Goal: Task Accomplishment & Management: Complete application form

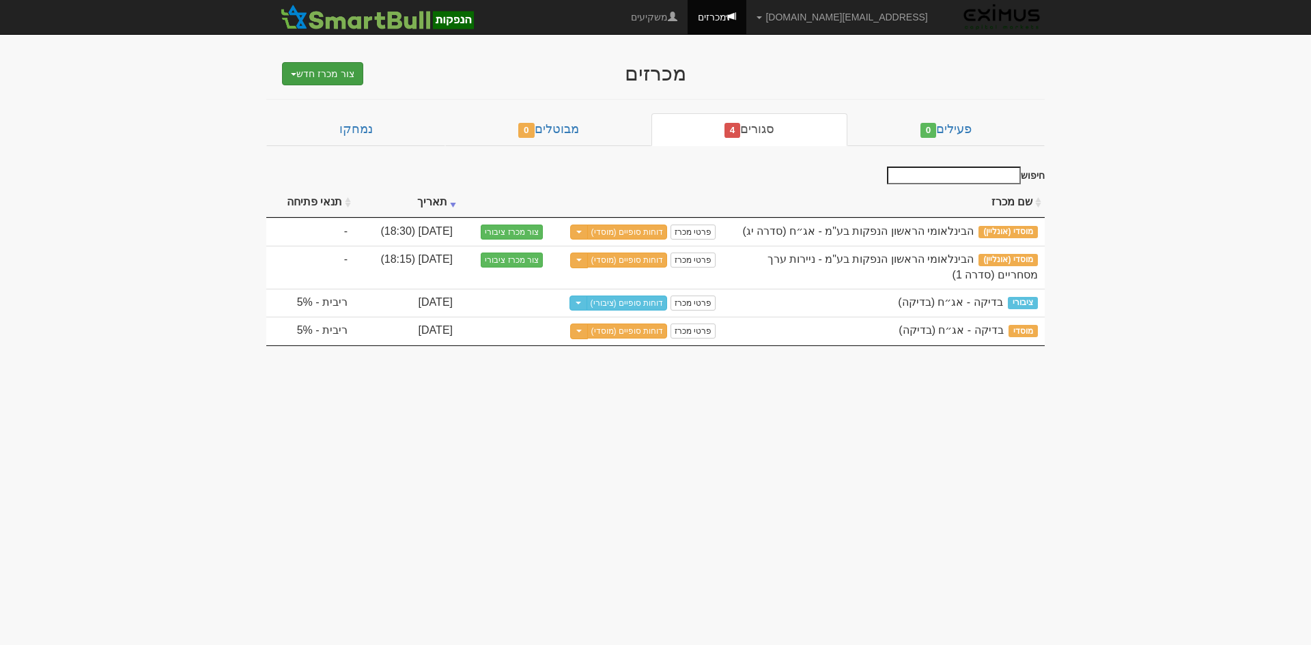
click at [339, 73] on button "צור מכרז חדש" at bounding box center [322, 73] width 81 height 23
click at [342, 102] on link "מוסדי" at bounding box center [288, 100] width 150 height 18
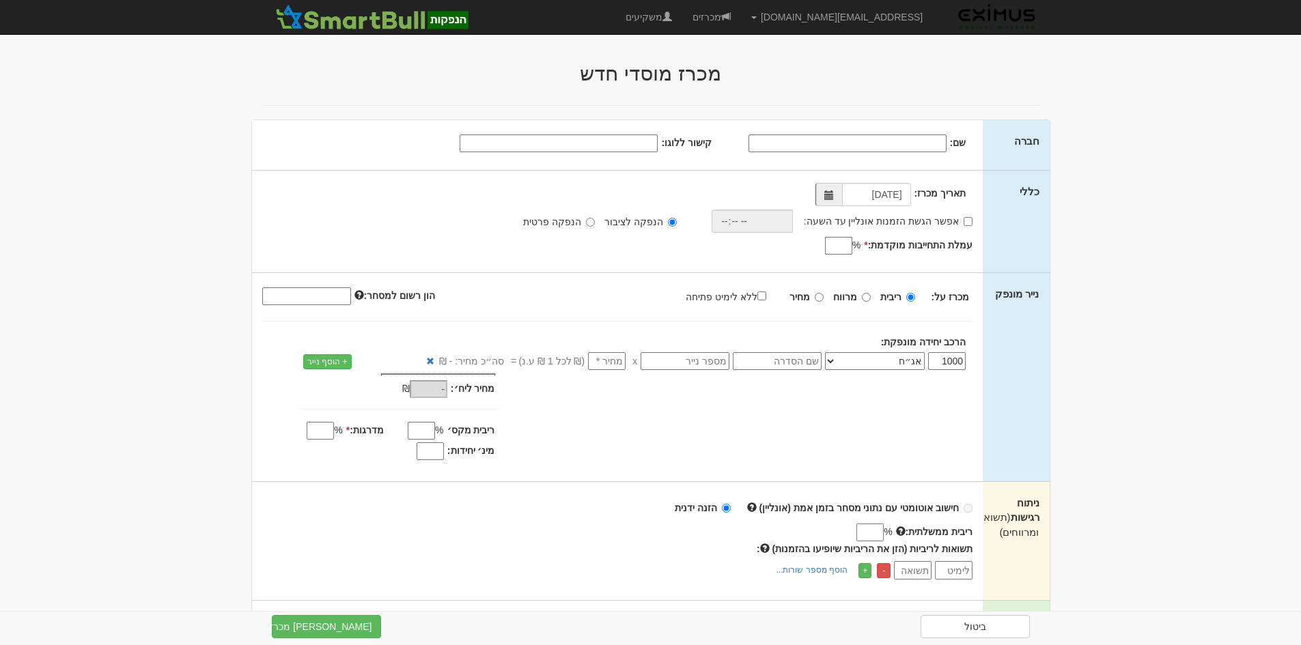
click at [923, 143] on input "שם:" at bounding box center [847, 144] width 198 height 18
type input "מיכמן מימון בע"מ"
click at [633, 143] on input "קישור ללוגו:" at bounding box center [559, 144] width 198 height 18
paste input "https://michman-loans.co.il/wp-content/uploads/2024/01/michman-logo-svg-2.svg"
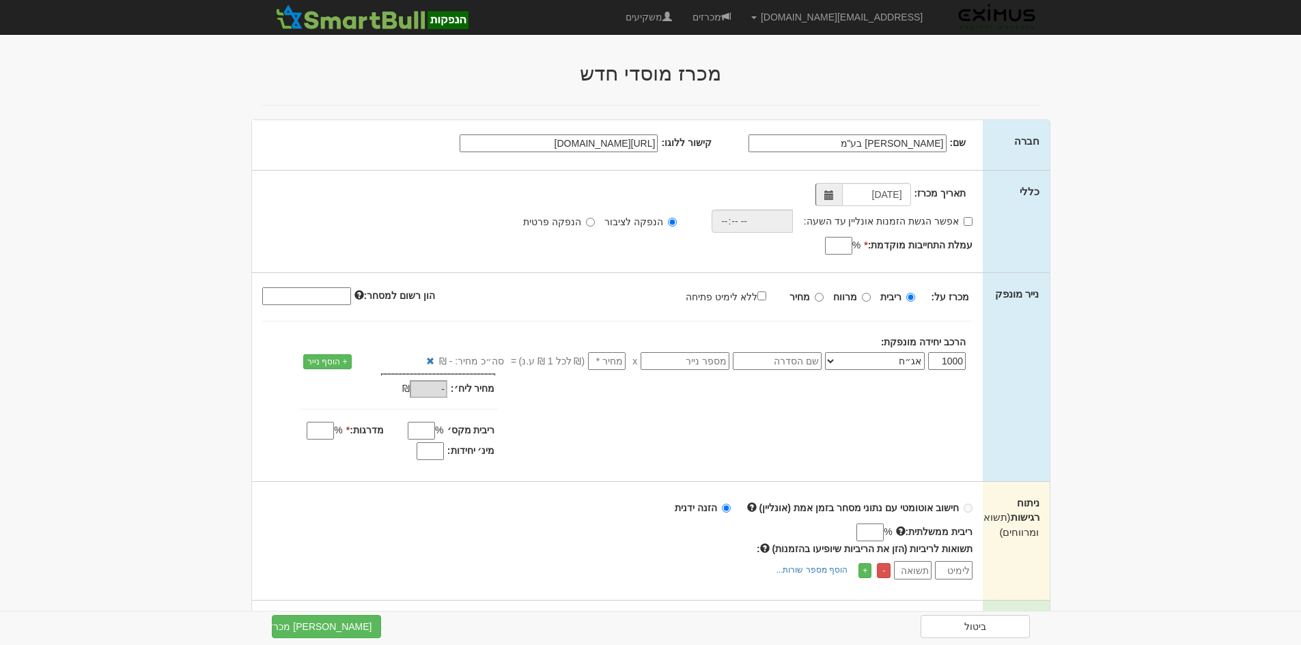
click at [837, 194] on span at bounding box center [828, 194] width 27 height 23
type input "https://michman-loans.co.il/wp-content/uploads/2024/01/michman-logo-svg-2.svg"
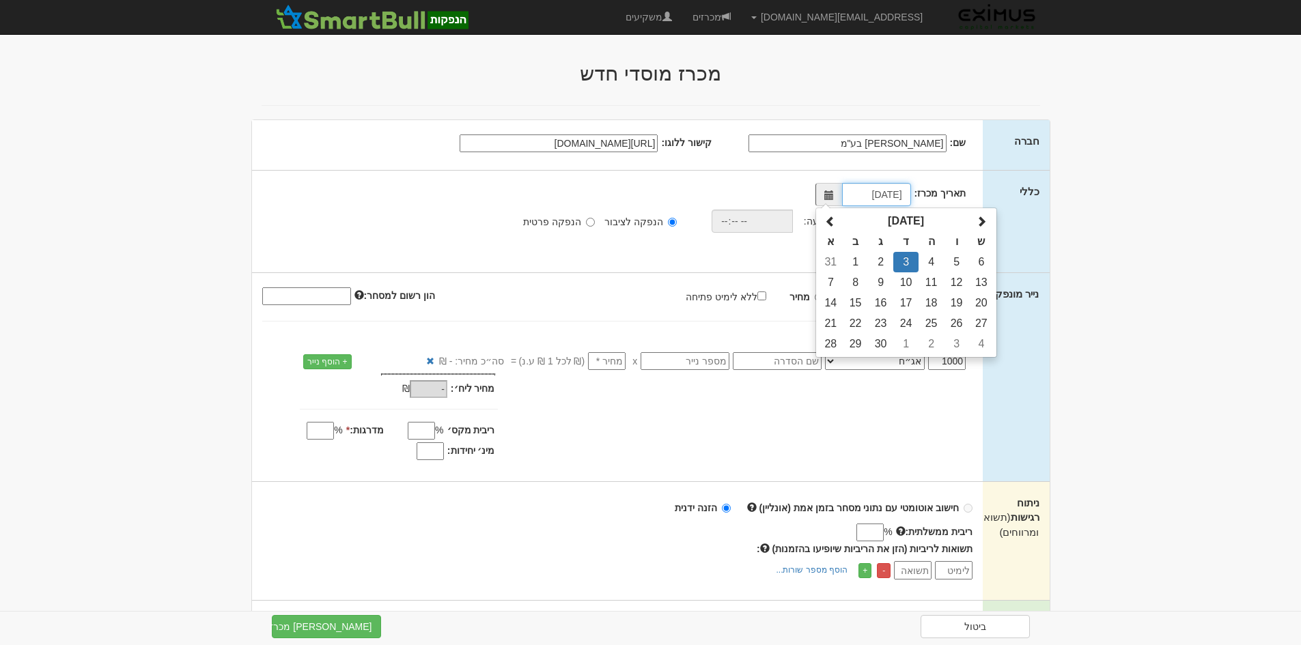
scroll to position [0, 0]
click at [935, 265] on td "4" at bounding box center [930, 262] width 25 height 20
type input "04/09/2025"
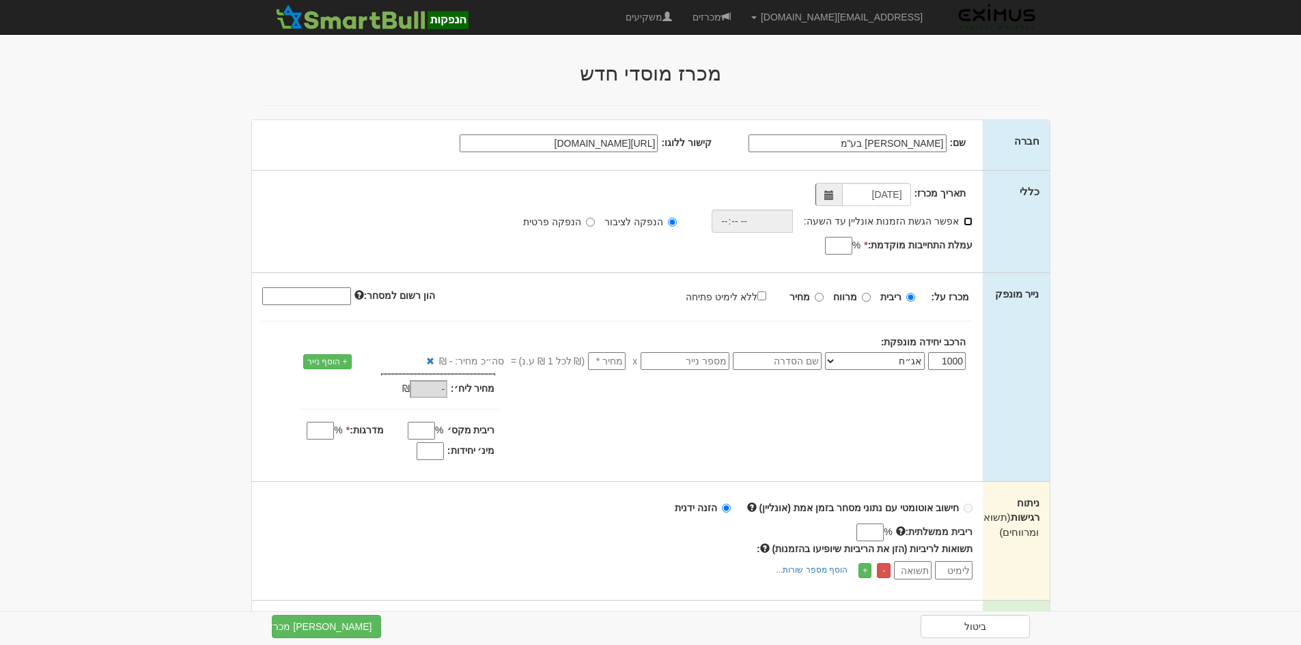
click at [970, 220] on input "אפשר הגשת הזמנות אונליין עד השעה:" at bounding box center [968, 221] width 9 height 9
click at [970, 220] on input "אפשר הגשת הזמנות אונליין עד השעה: *" at bounding box center [968, 221] width 9 height 9
checkbox input "false"
click at [838, 248] on input "עמלת התחייבות מוקדמת: *" at bounding box center [838, 246] width 27 height 18
type input "0.4"
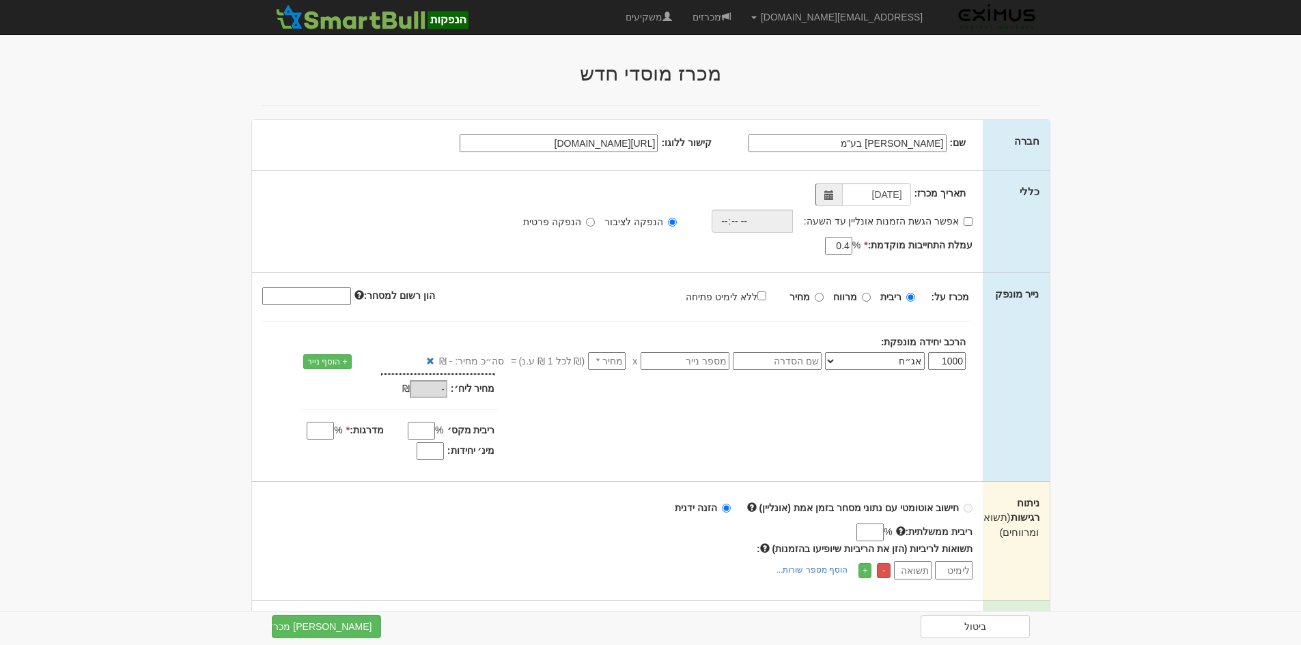
click at [804, 365] on input "text" at bounding box center [777, 361] width 89 height 18
type input "סדרה ה"
click at [606, 360] on input "number" at bounding box center [607, 361] width 38 height 18
type input "1"
type input "1,000"
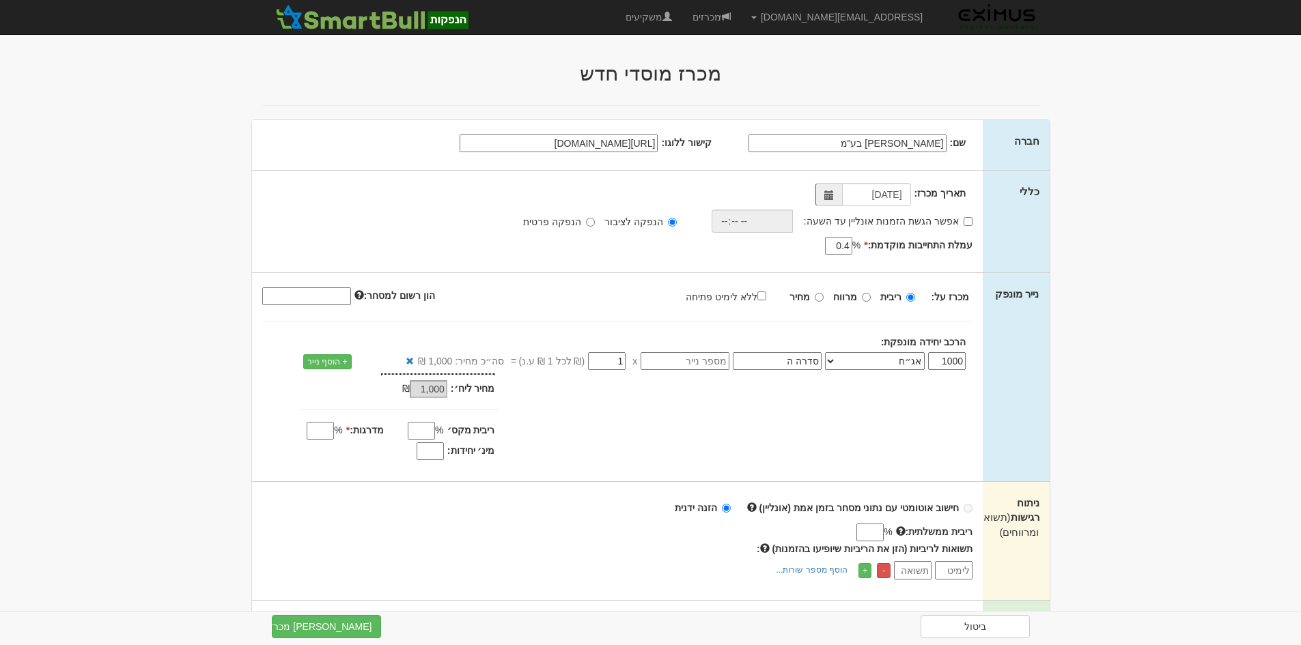
type input "1"
click at [763, 296] on input "ללא לימיט פתיחה" at bounding box center [761, 296] width 9 height 9
checkbox input "true"
click at [423, 456] on input "מינ׳ יחידות:" at bounding box center [430, 451] width 27 height 18
type input "800"
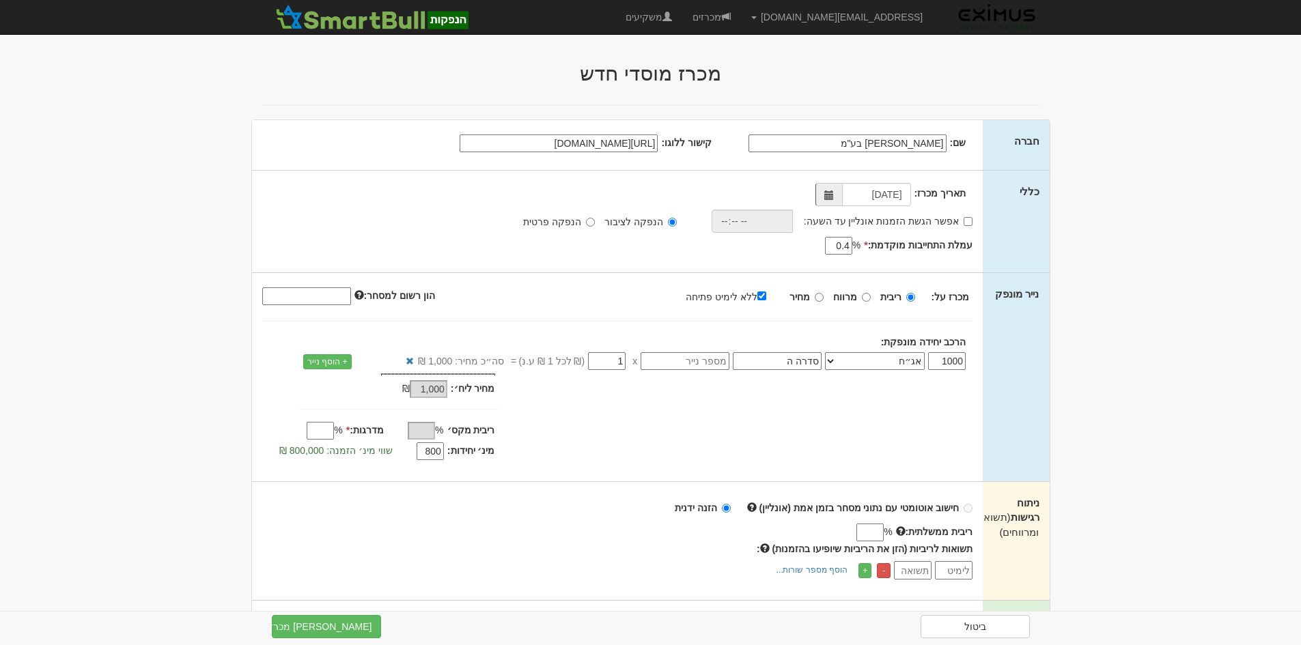
click at [315, 431] on input "מדרגות: *" at bounding box center [320, 431] width 27 height 18
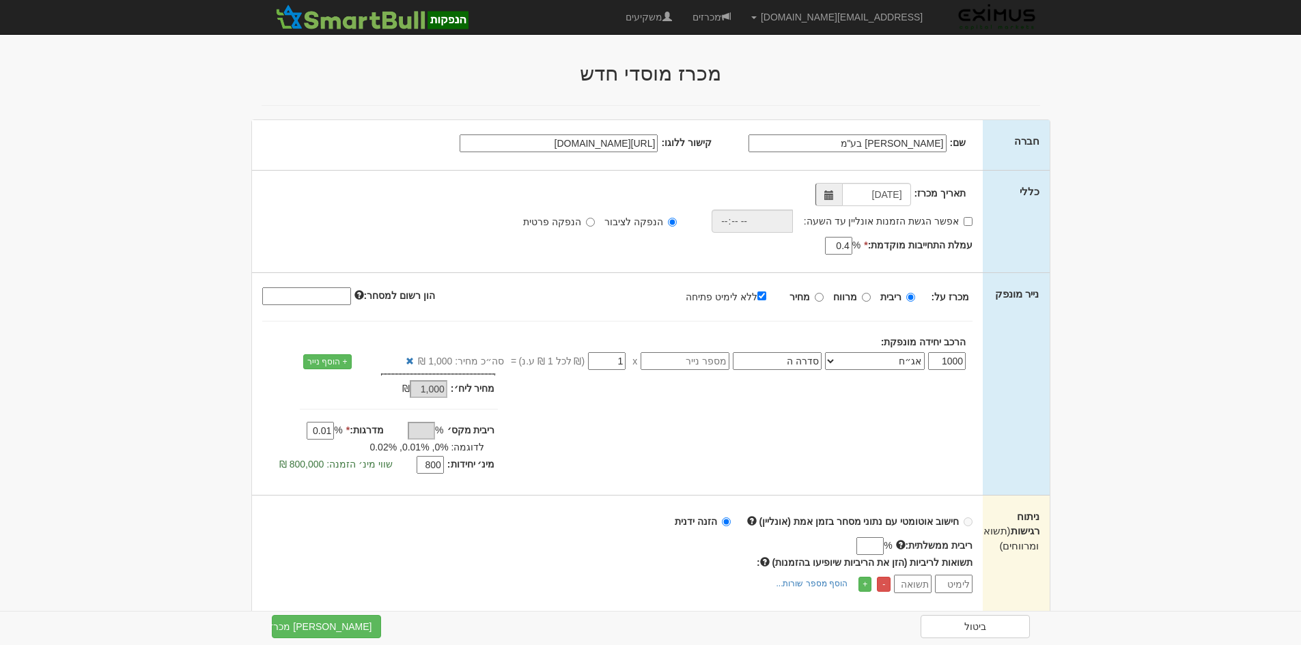
type input "0.01"
click at [546, 462] on div "מחיר מינ׳: 1,000 ₪ * %" at bounding box center [617, 426] width 731 height 104
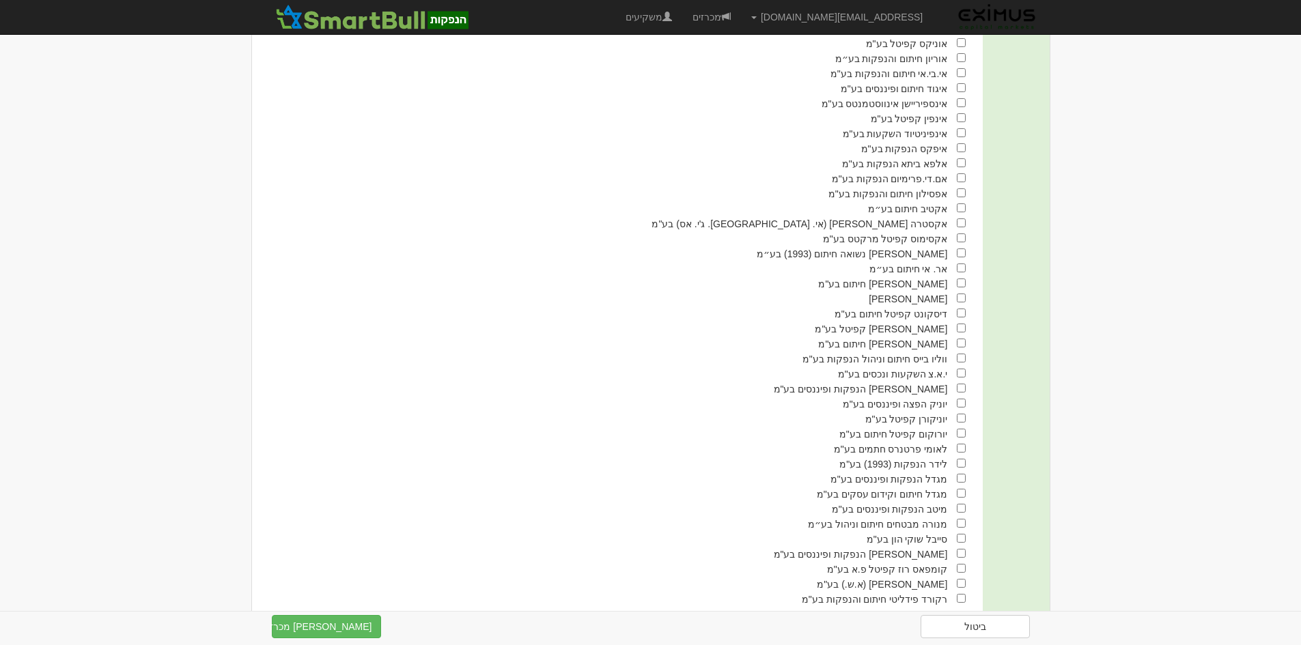
scroll to position [750, 0]
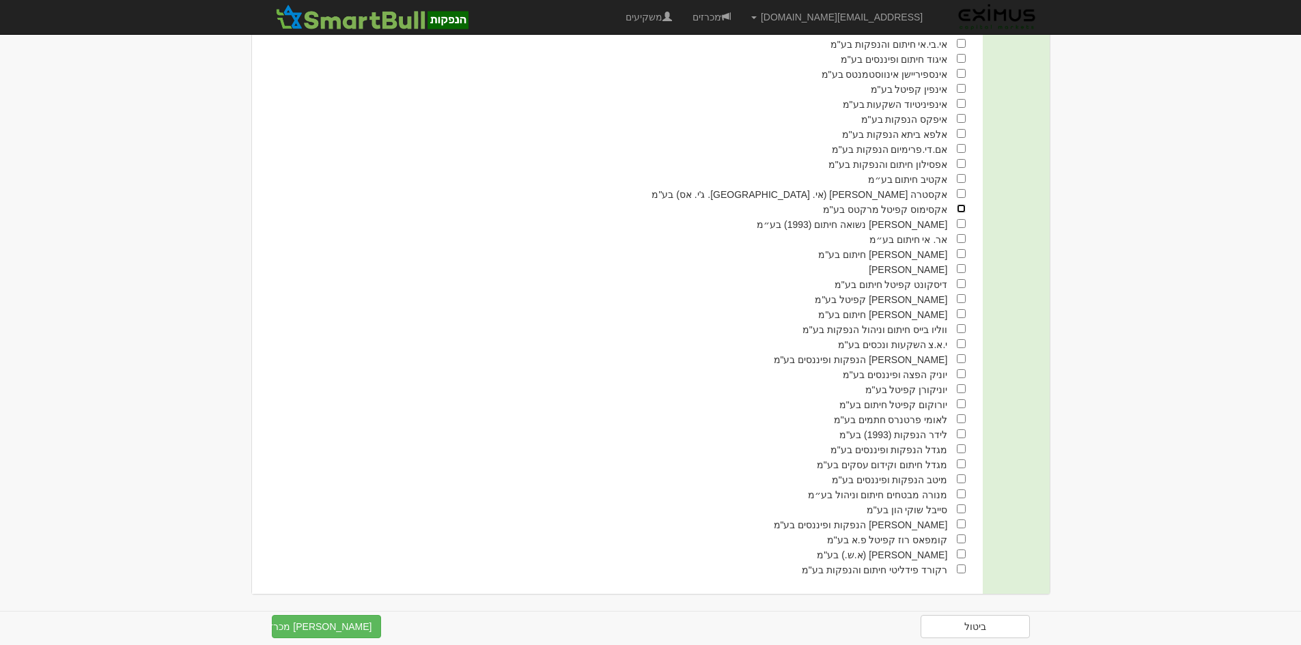
click at [964, 205] on input "checkbox" at bounding box center [961, 208] width 9 height 9
checkbox input "true"
click at [964, 419] on input "checkbox" at bounding box center [961, 419] width 9 height 9
checkbox input "true"
click at [962, 445] on input "checkbox" at bounding box center [961, 449] width 9 height 9
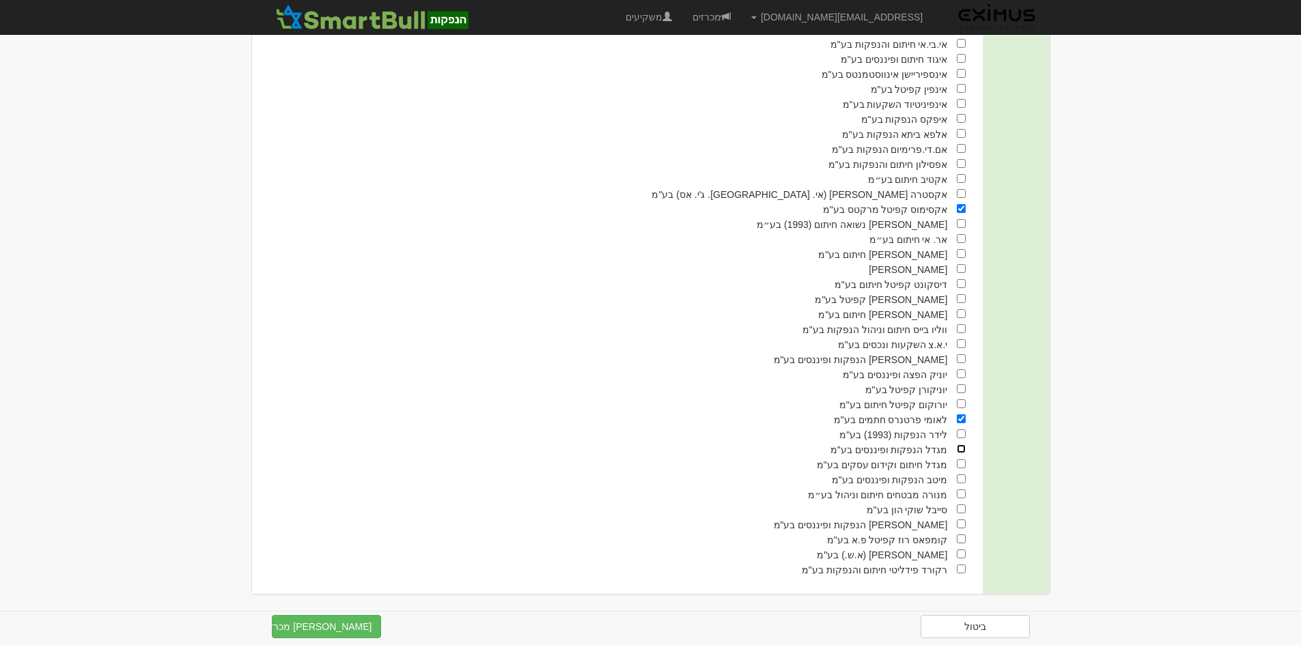
checkbox input "true"
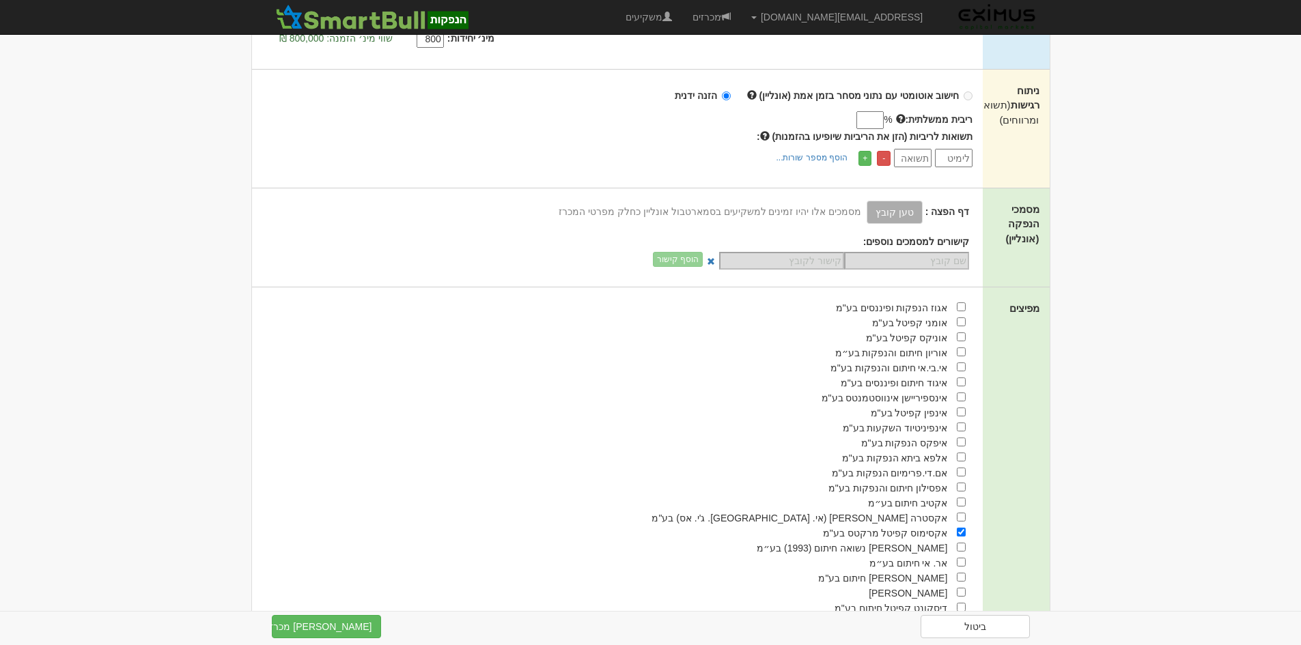
scroll to position [408, 0]
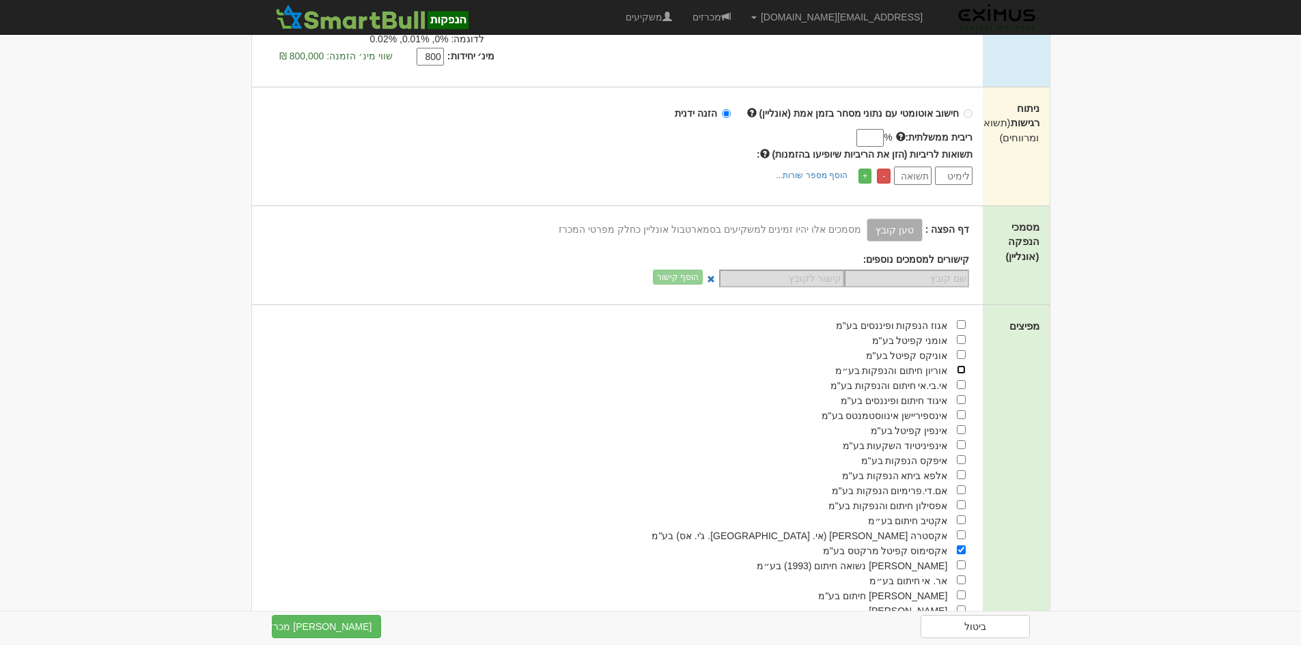
click at [962, 369] on input "checkbox" at bounding box center [961, 369] width 9 height 9
checkbox input "true"
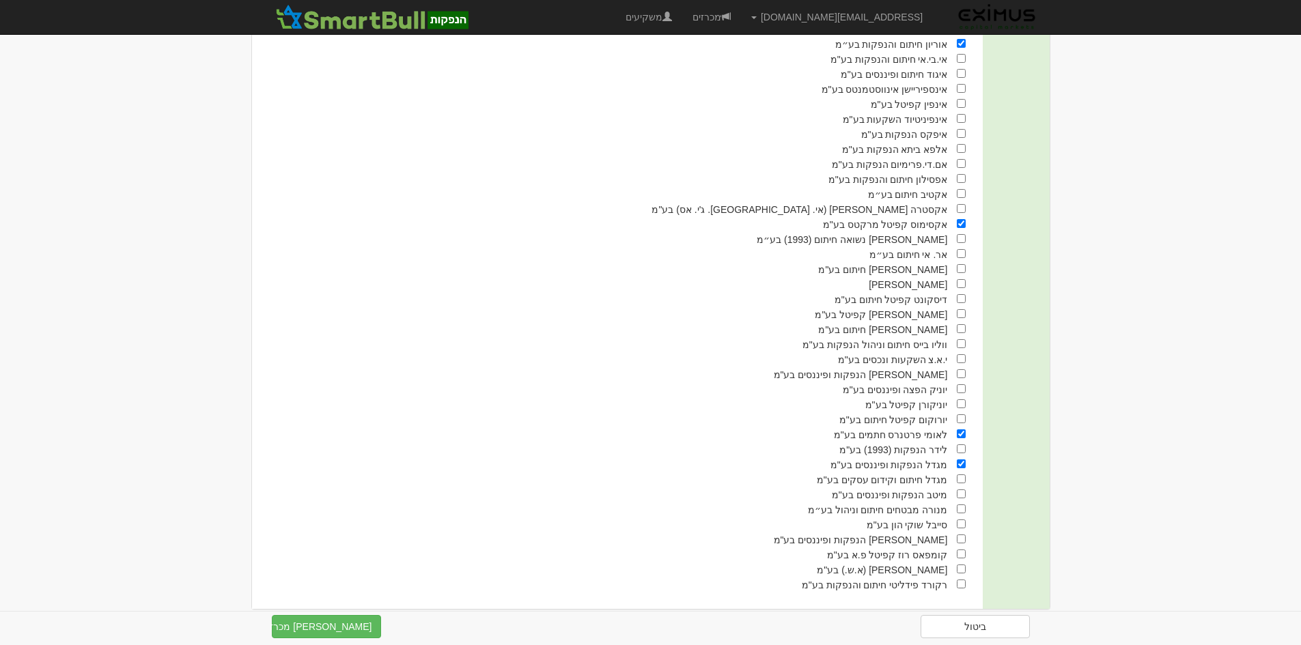
scroll to position [750, 0]
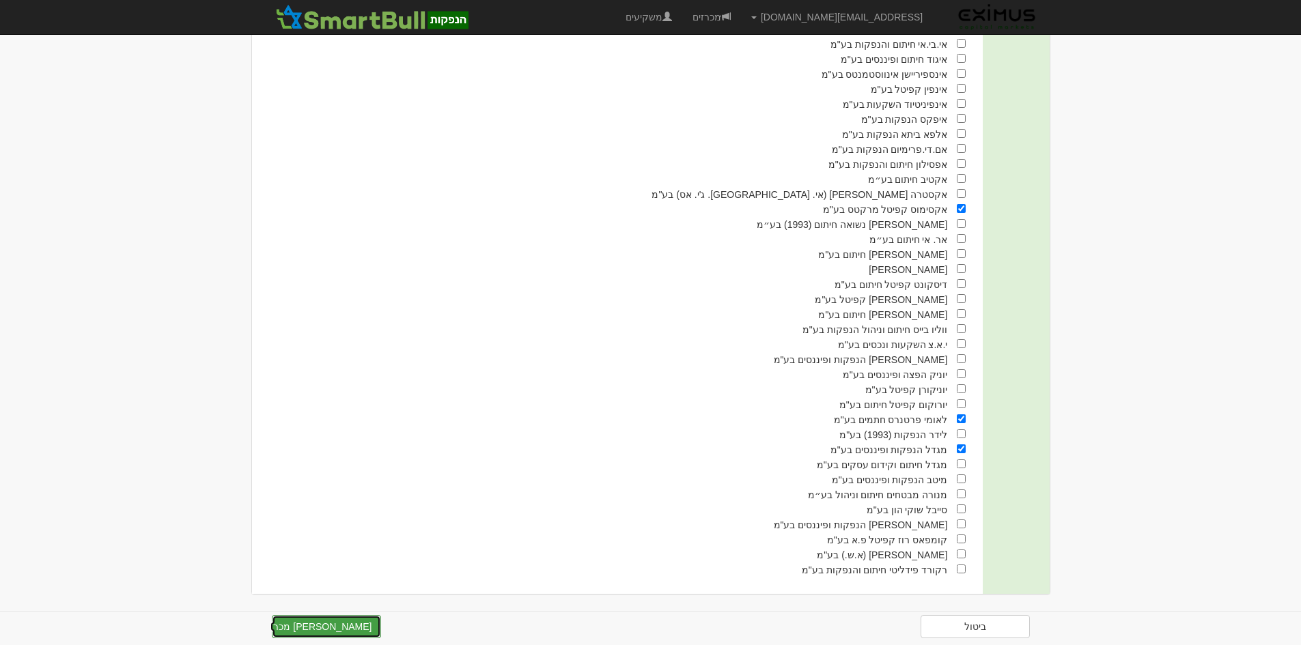
click at [347, 631] on button "צור מכרז" at bounding box center [326, 626] width 109 height 23
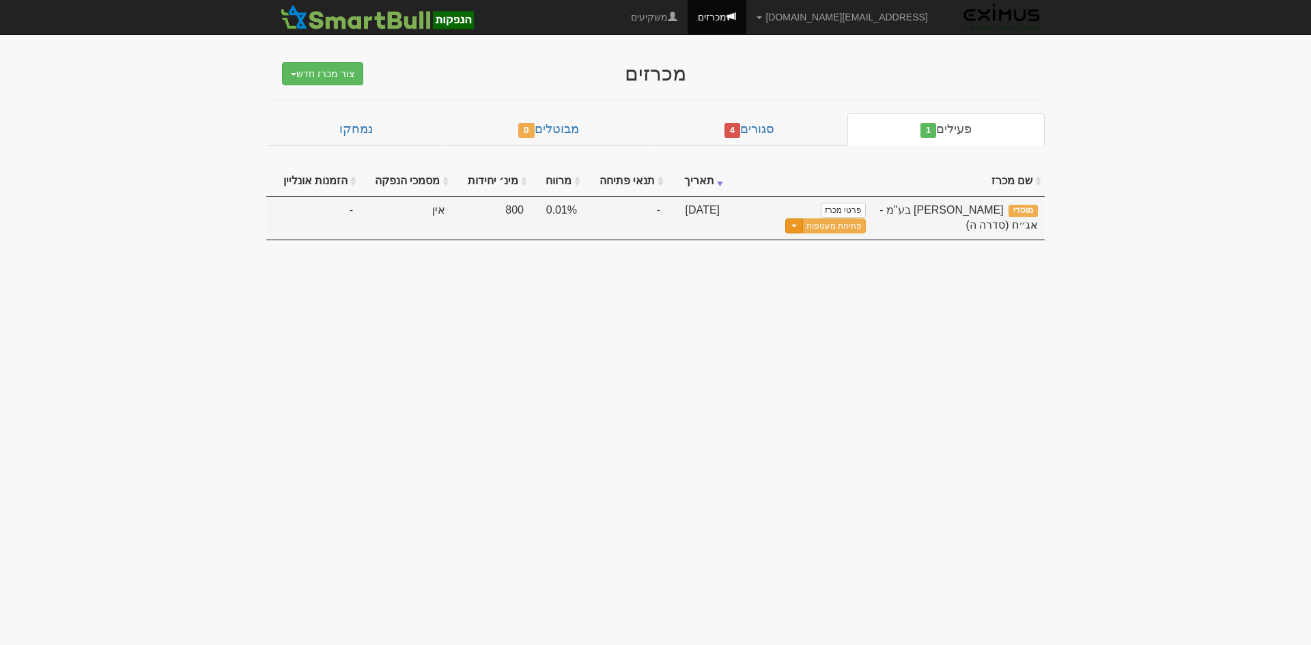
click at [785, 219] on button "Toggle Dropdown" at bounding box center [794, 227] width 18 height 16
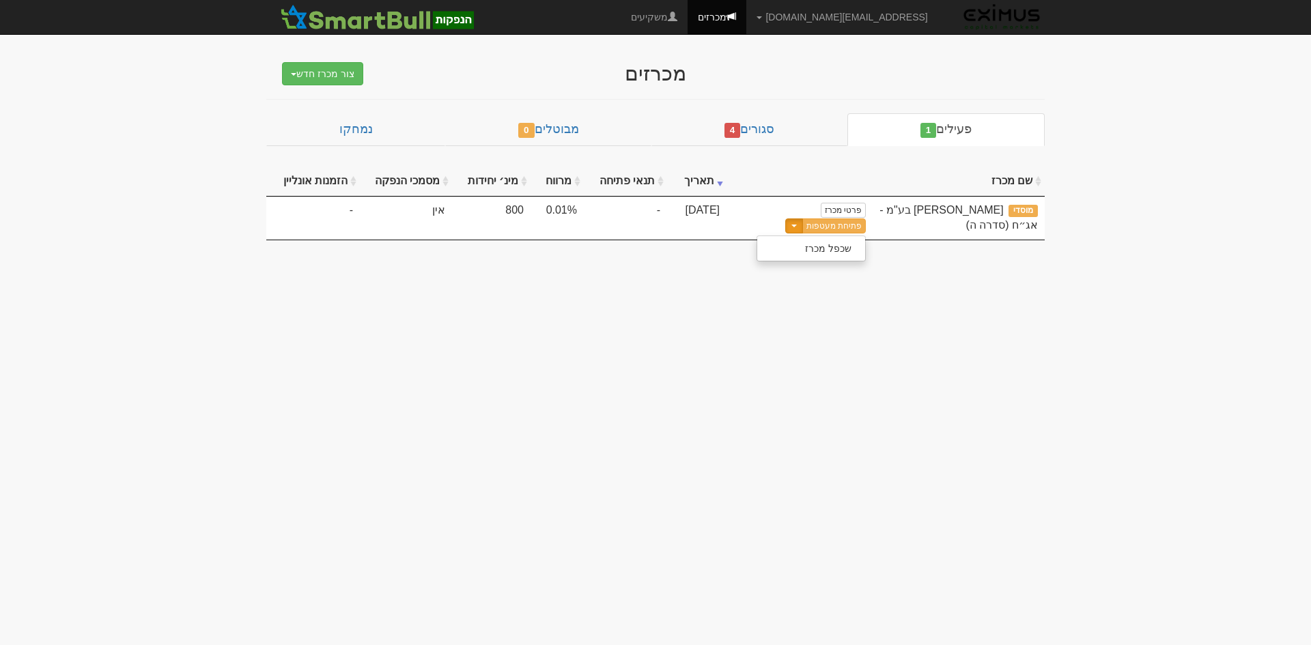
click at [854, 325] on body "Mayah@eximuscm.com הגדרות חשבונות הנפקה תבניות הודעות קיבול X" at bounding box center [655, 322] width 1311 height 645
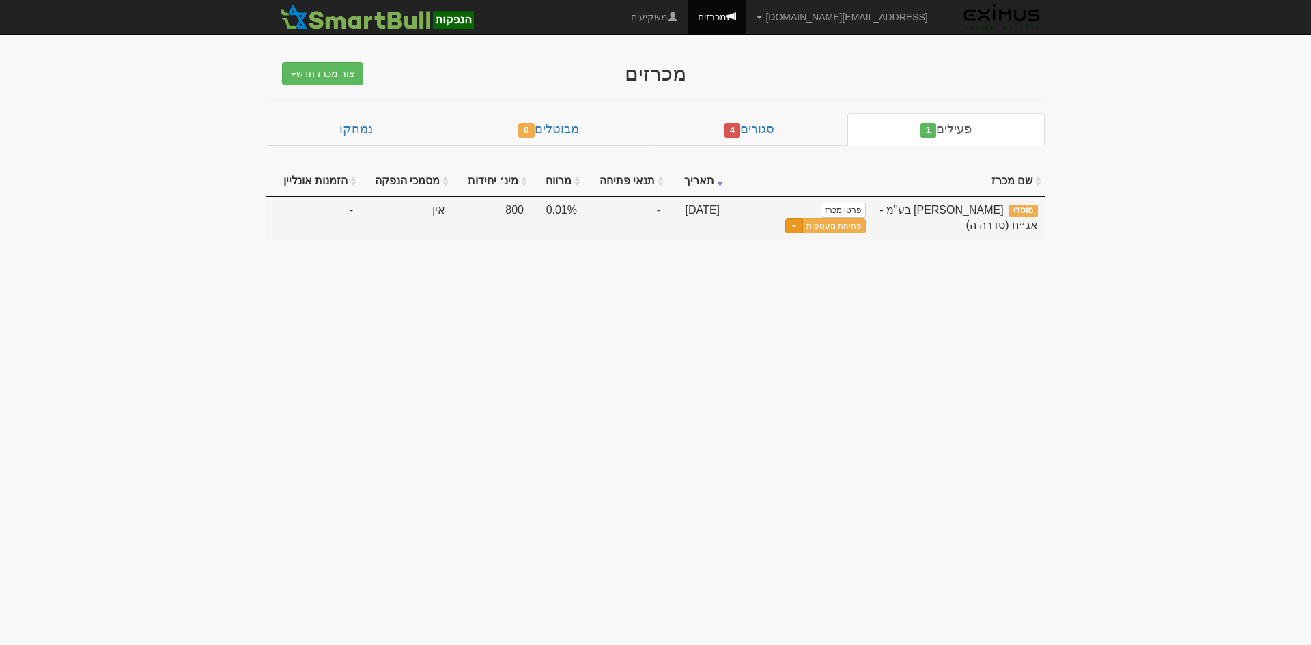
click at [785, 219] on button "Toggle Dropdown" at bounding box center [794, 227] width 18 height 16
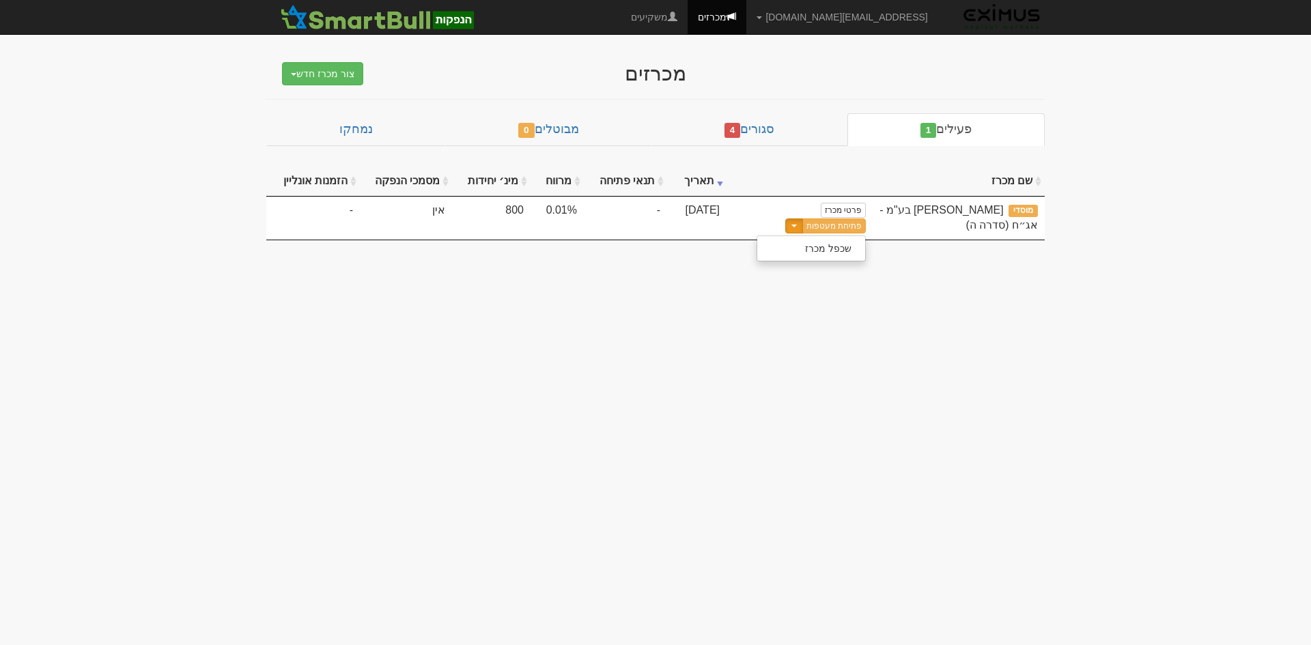
click at [747, 306] on body "Mayah@eximuscm.com הגדרות חשבונות הנפקה תבניות הודעות קיבול X" at bounding box center [655, 322] width 1311 height 645
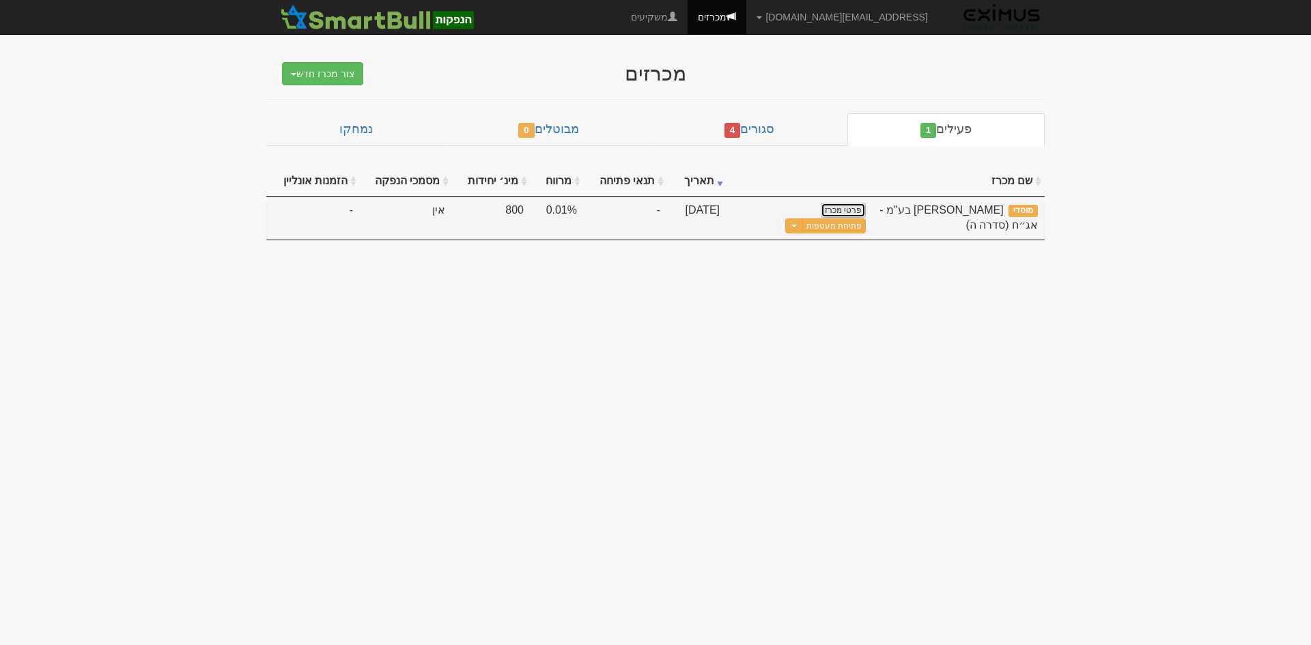
click at [845, 211] on link "פרטי מכרז" at bounding box center [843, 210] width 45 height 15
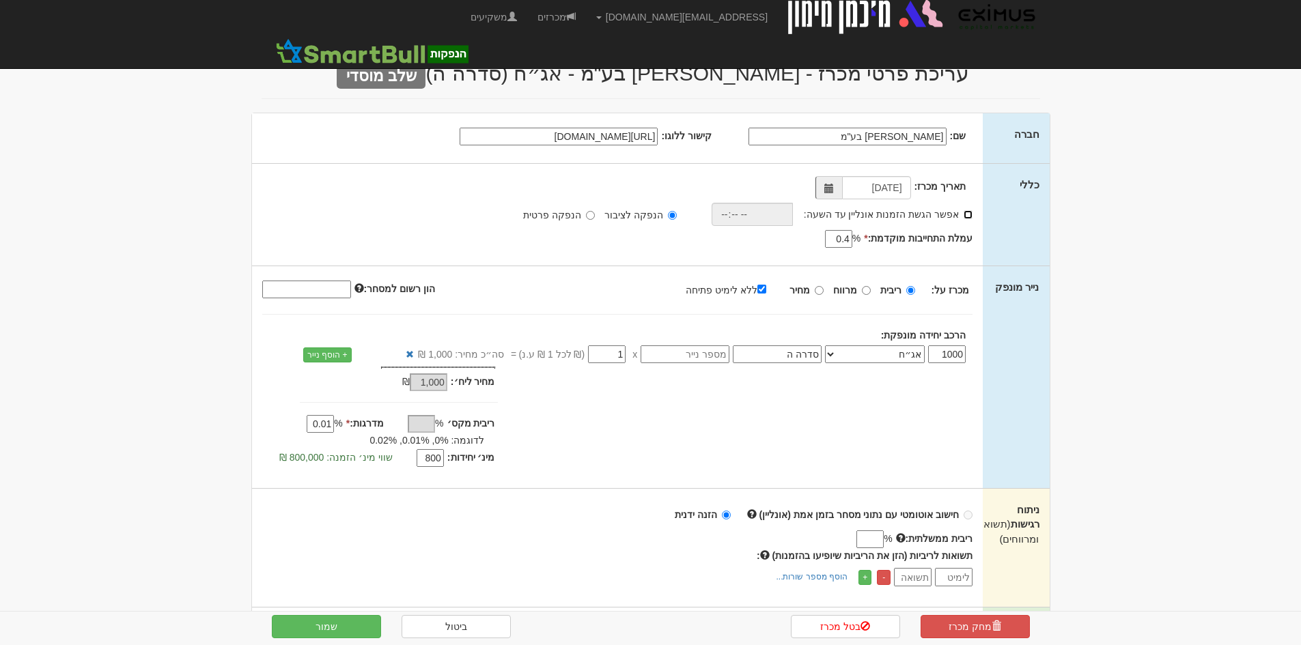
click at [970, 215] on input "אפשר הגשת הזמנות אונליין עד השעה:" at bounding box center [968, 214] width 9 height 9
checkbox input "true"
click at [740, 215] on input "time" at bounding box center [748, 214] width 81 height 23
type input "18:00"
click at [751, 237] on div "% 0.4" at bounding box center [775, 239] width 178 height 16
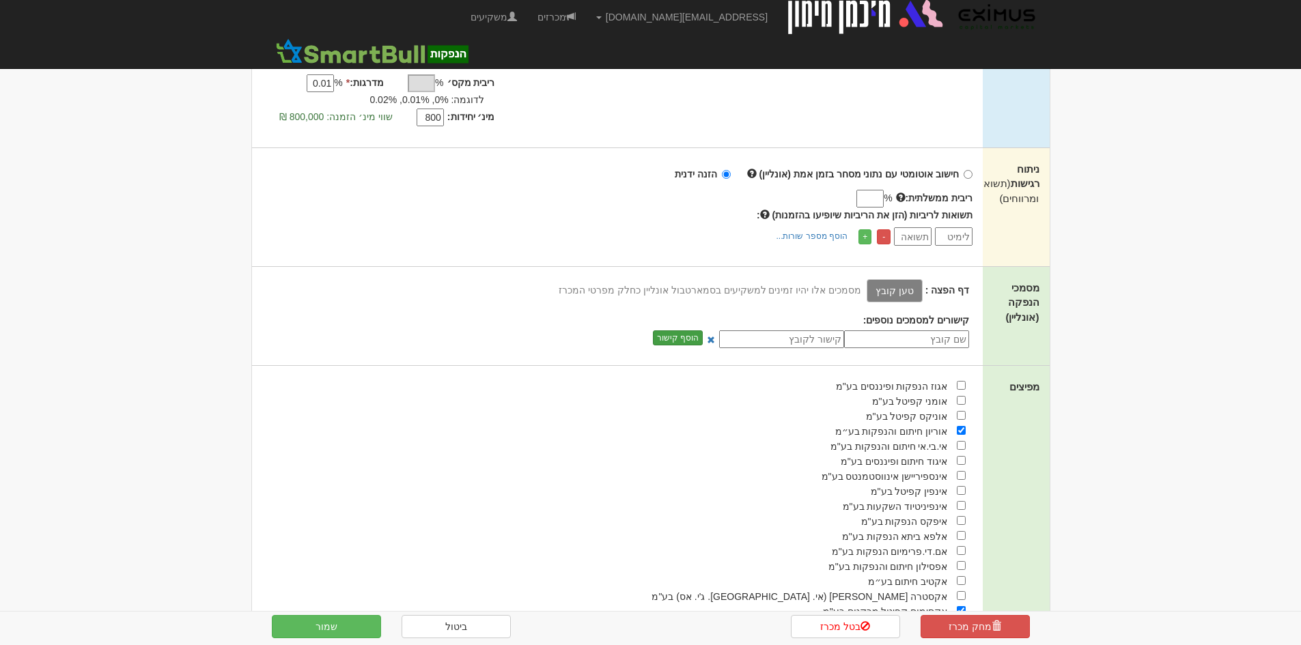
scroll to position [341, 0]
click at [340, 624] on button "שמור" at bounding box center [326, 626] width 109 height 23
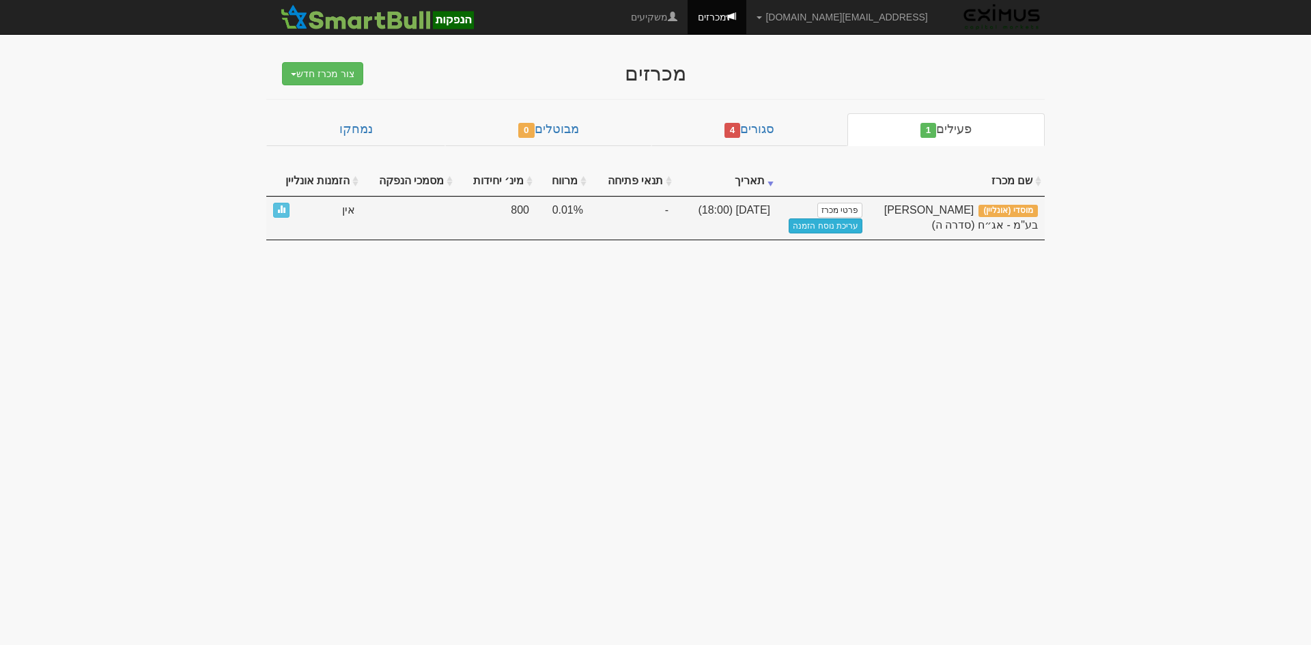
click at [822, 224] on link "עריכת נוסח הזמנה" at bounding box center [826, 226] width 74 height 15
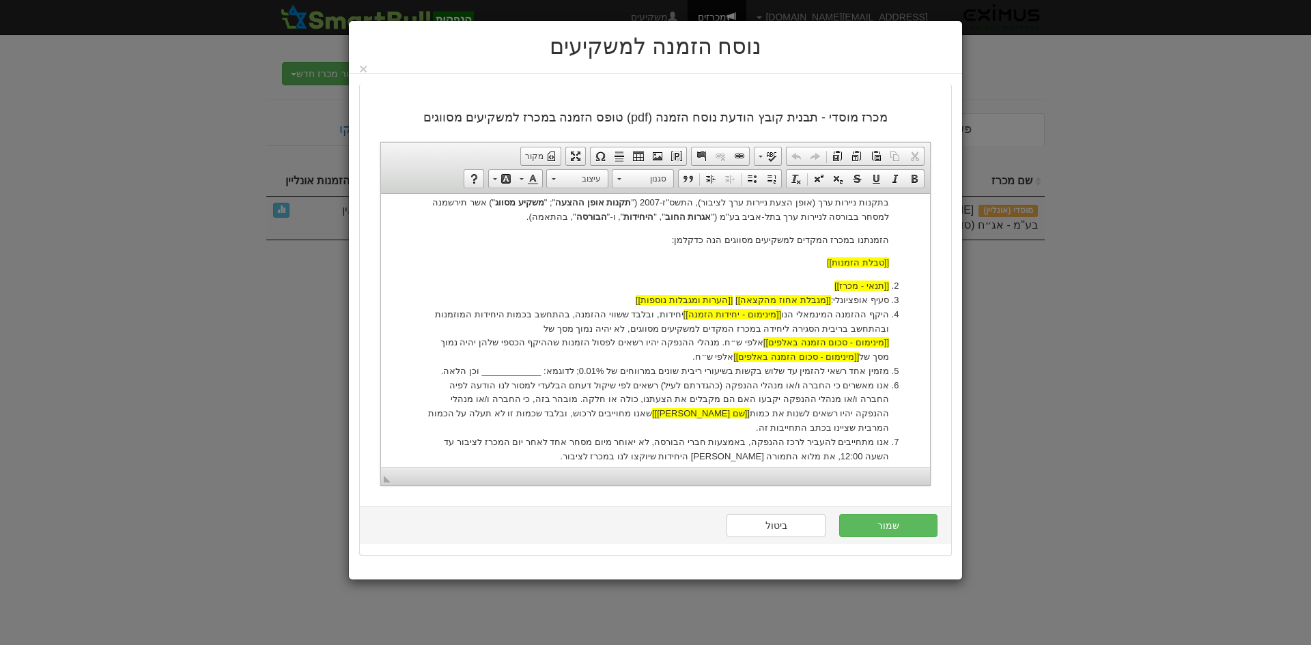
scroll to position [478, 0]
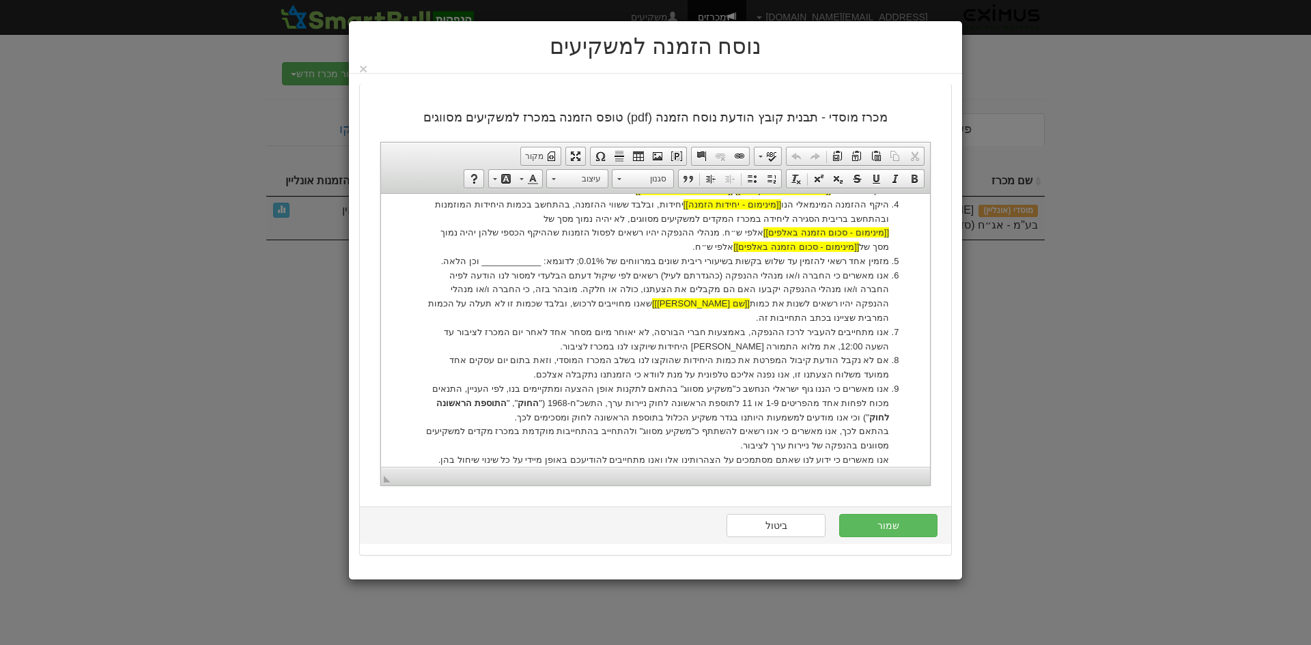
click at [553, 254] on li "מזמין אחד רשאי להזמין עד שלוש בקשות בשיעורי ריבית שונים במרווחים של 0.01%; לדוג…" at bounding box center [655, 261] width 467 height 14
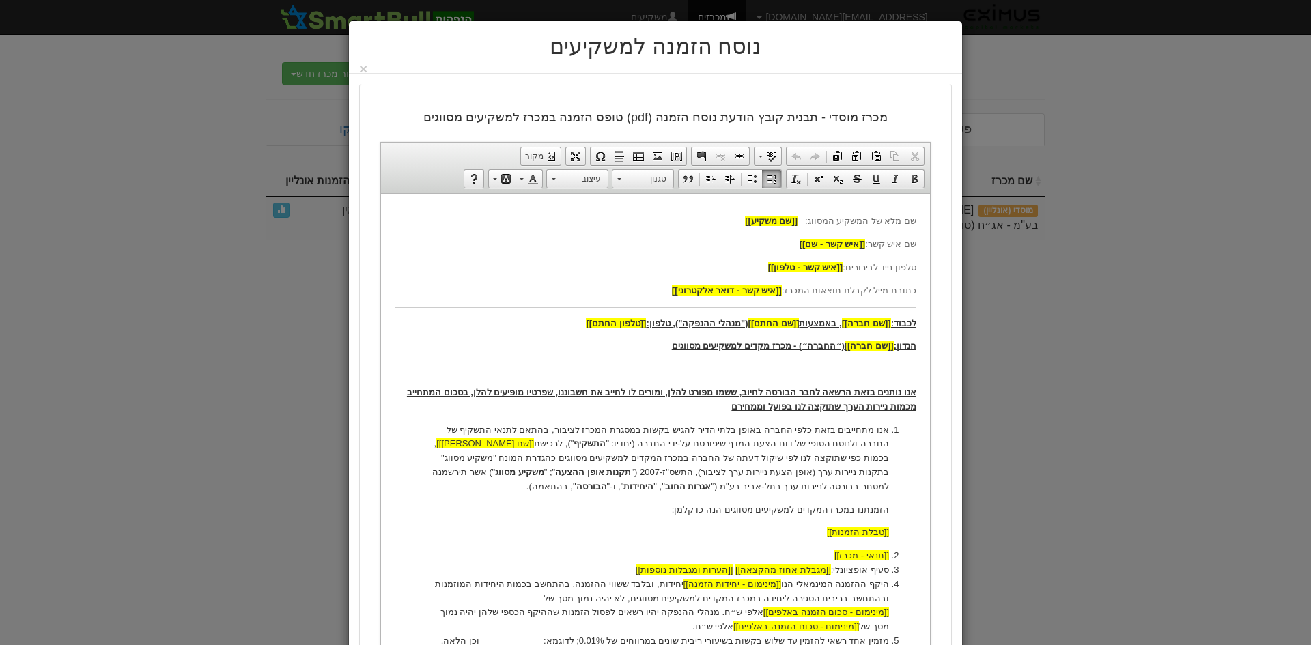
scroll to position [0, 0]
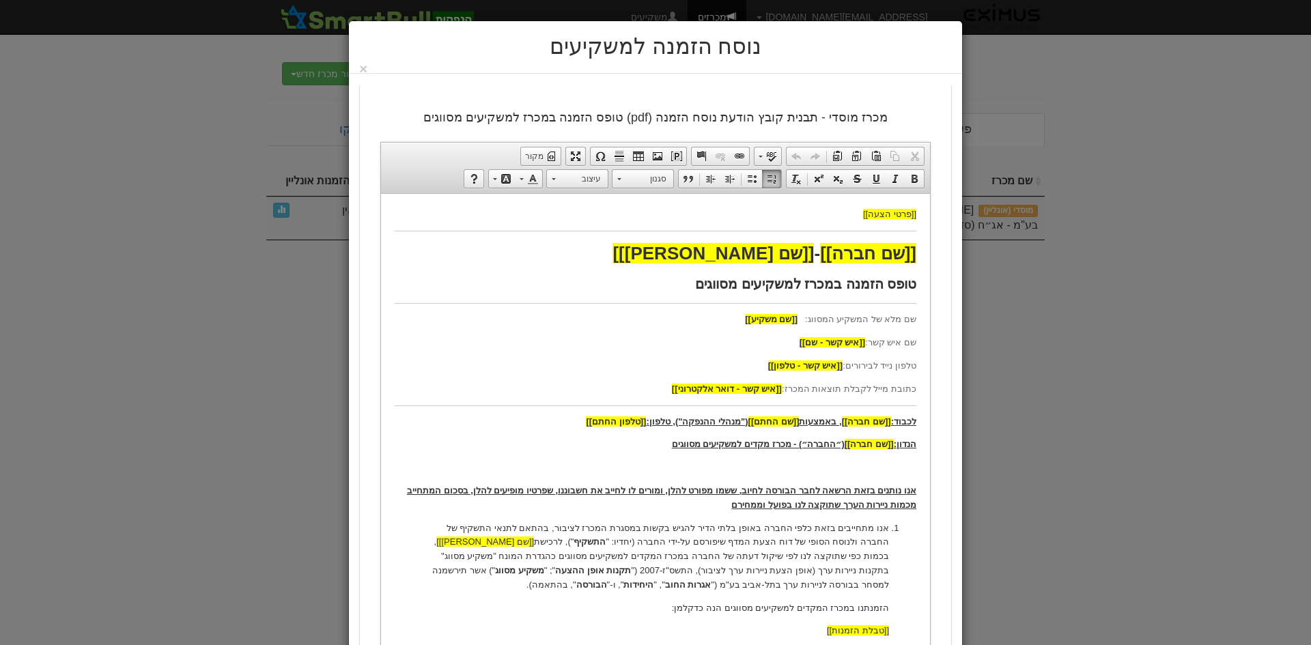
click at [548, 248] on h1 "[[שם חברה]] - [[שם נייר מונפק]]" at bounding box center [656, 252] width 522 height 21
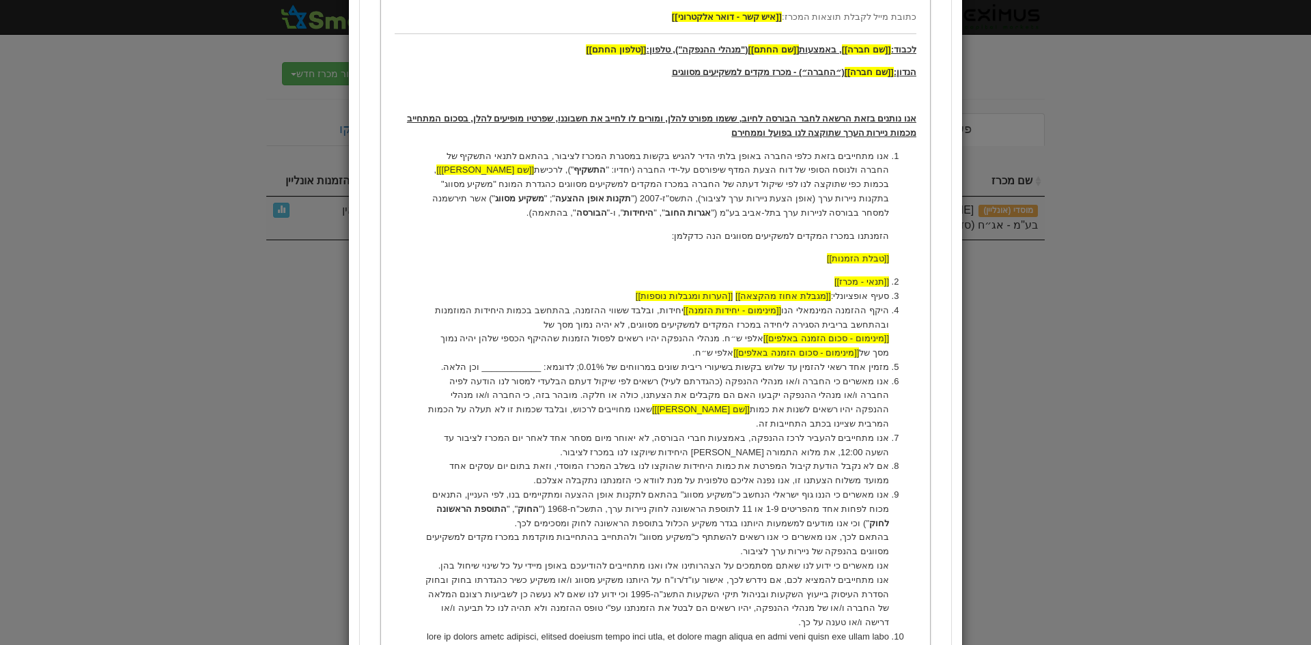
scroll to position [478, 0]
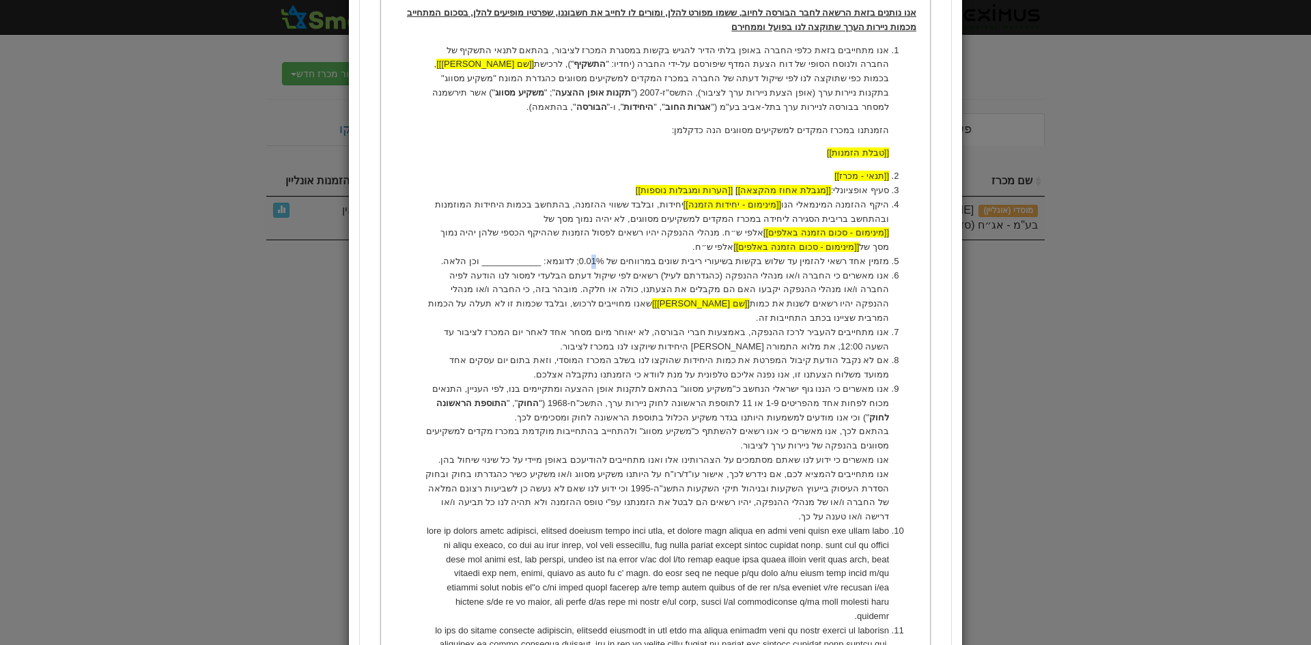
click at [618, 255] on li "מזמין אחד רשאי להזמין עד שלוש בקשות בשיעורי ריבית שונים במרווחים של 0.01%; לדוג…" at bounding box center [655, 262] width 467 height 14
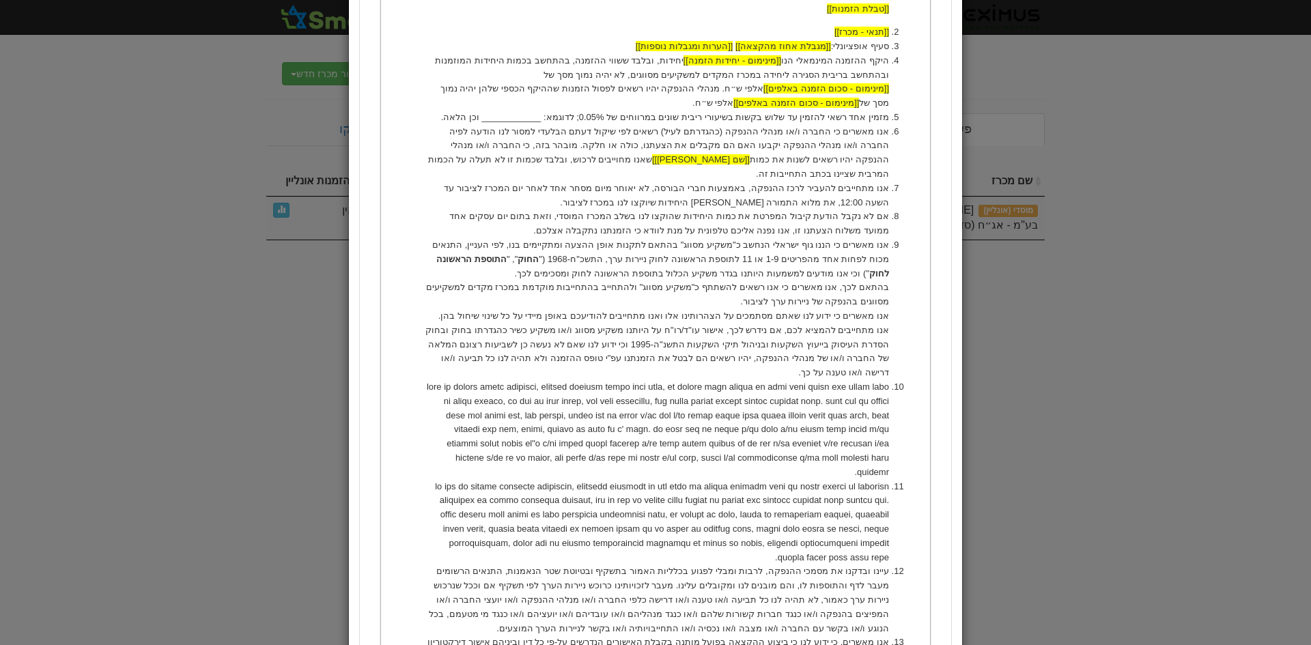
scroll to position [615, 0]
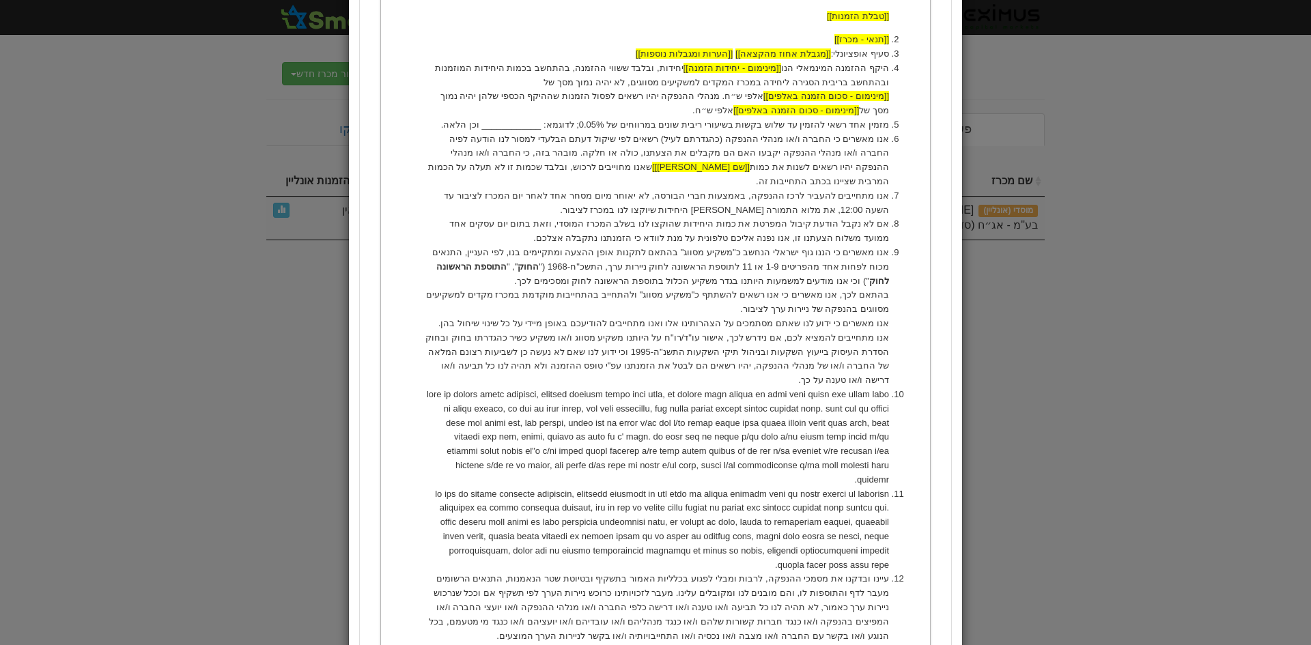
click at [539, 118] on li "מזמין אחד רשאי להזמין עד שלוש בקשות בשיעורי ריבית שונים במרווחים של 0.05%; לדוג…" at bounding box center [655, 125] width 467 height 14
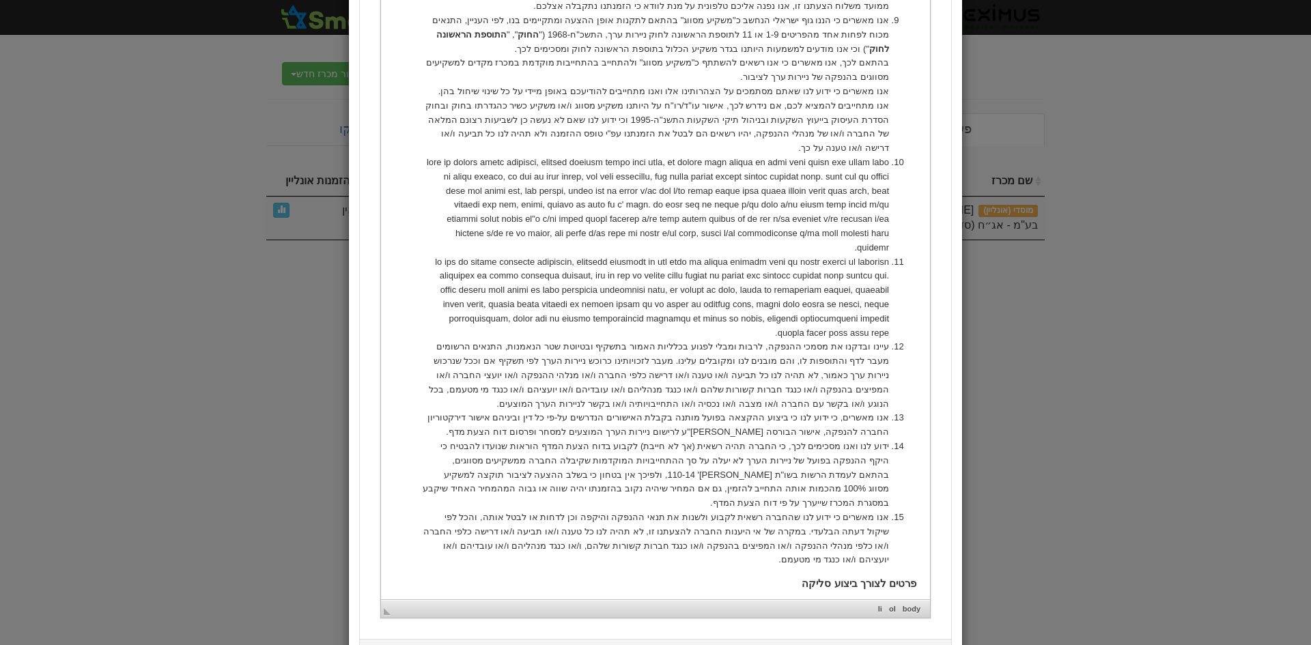
scroll to position [935, 0]
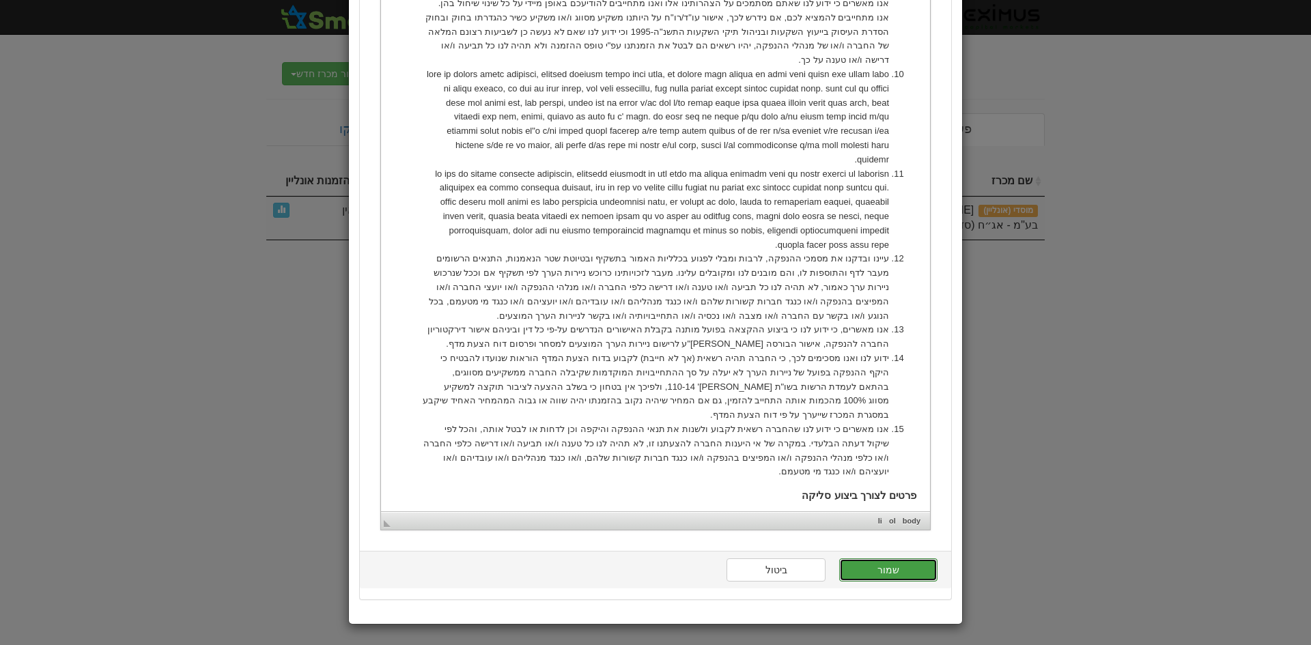
click at [903, 571] on button "שמור" at bounding box center [888, 570] width 98 height 23
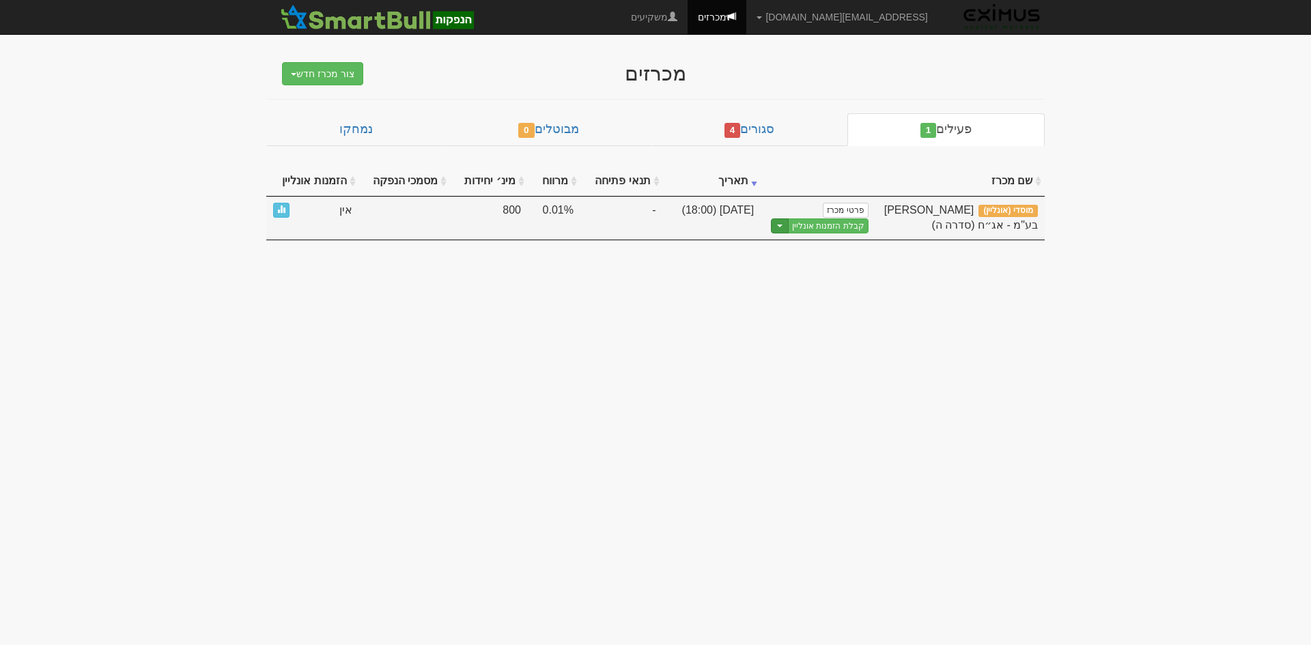
click at [783, 225] on span "button" at bounding box center [779, 226] width 5 height 3
click at [797, 246] on link "הצג טופס הזמנה לדוגמה" at bounding box center [803, 249] width 130 height 18
click at [837, 204] on link "פרטי מכרז" at bounding box center [845, 210] width 45 height 15
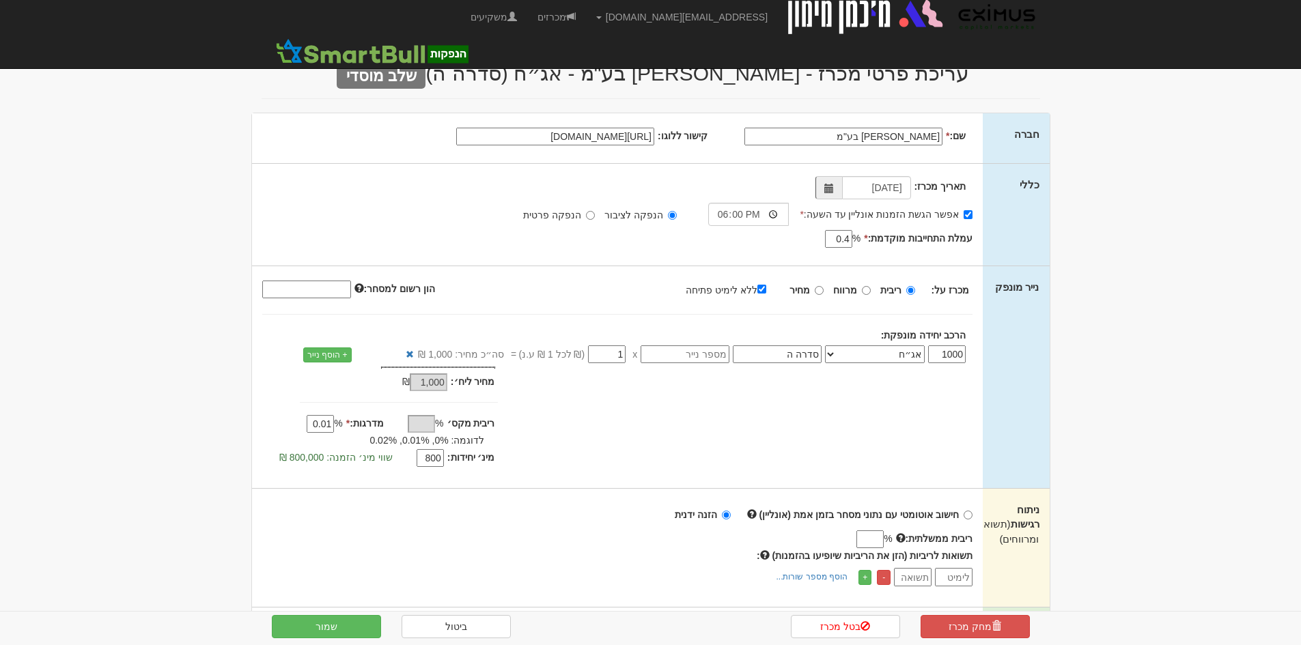
click at [334, 427] on input "0.01" at bounding box center [320, 424] width 27 height 18
type input "0.05"
click at [331, 623] on button "שמור" at bounding box center [326, 626] width 109 height 23
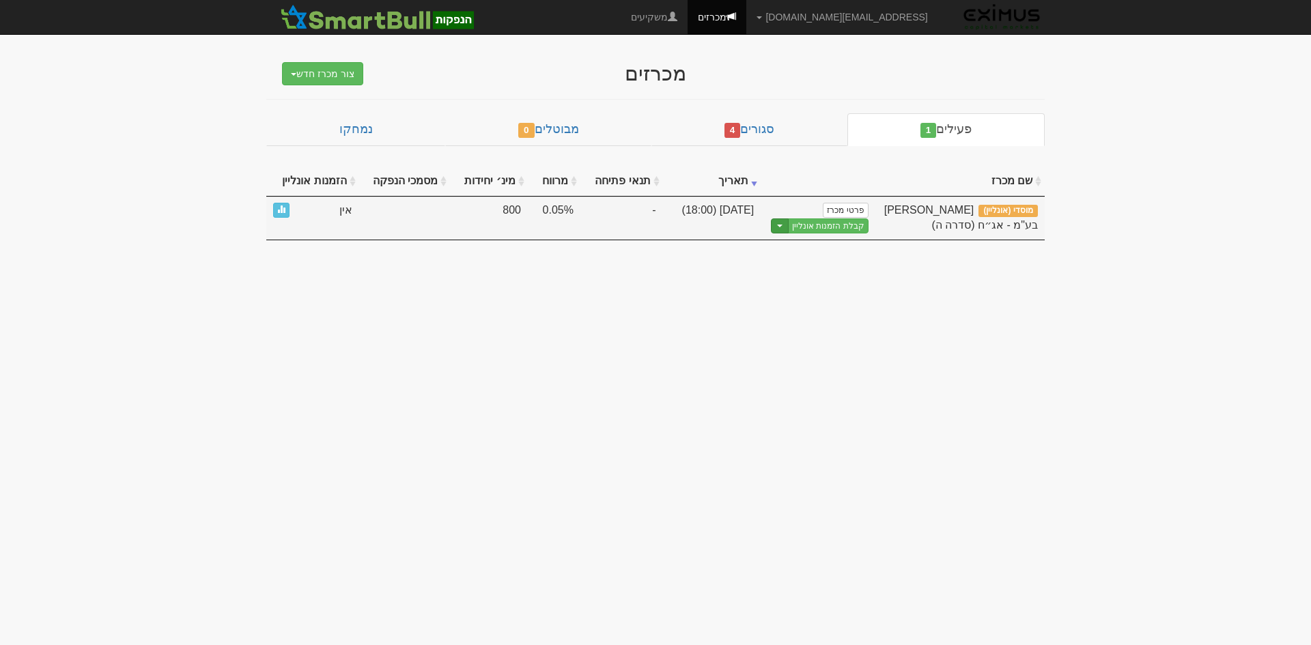
click at [788, 223] on button "Toggle Dropdown" at bounding box center [780, 227] width 18 height 16
click at [824, 251] on link "הצג טופס הזמנה לדוגמה" at bounding box center [803, 249] width 130 height 18
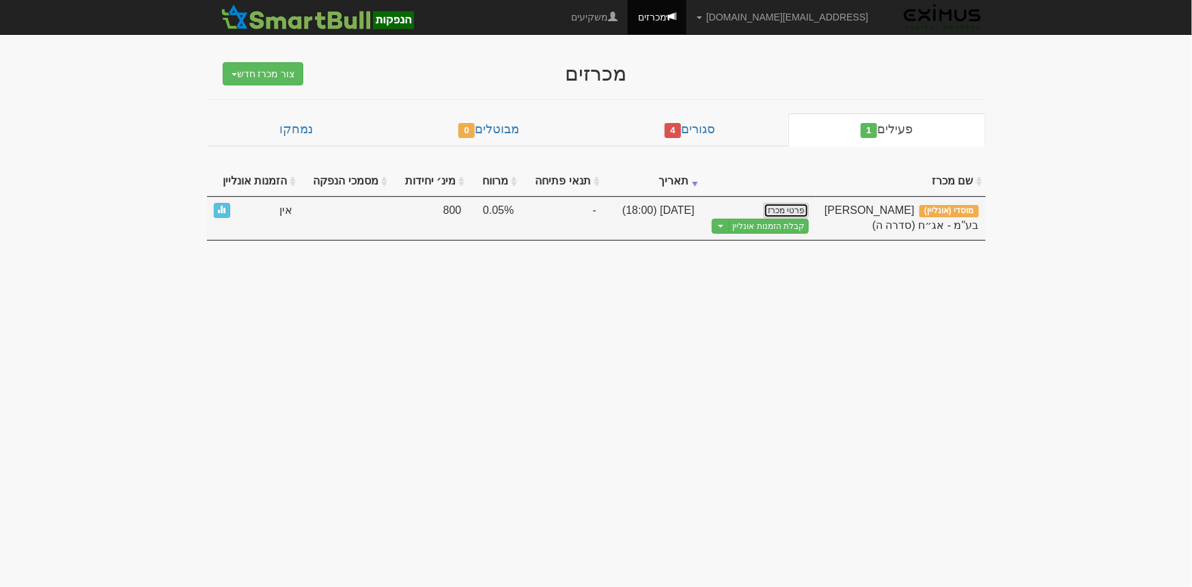
click at [793, 212] on link "פרטי מכרז" at bounding box center [785, 210] width 45 height 15
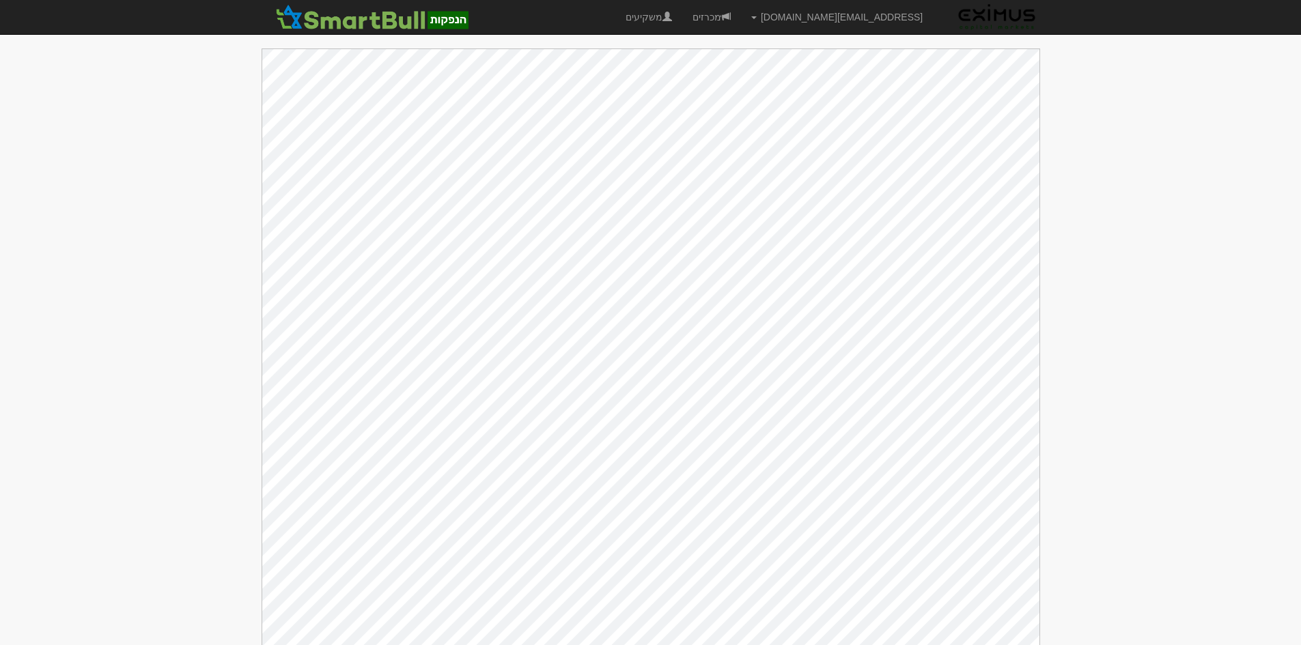
click at [1170, 277] on body "[EMAIL_ADDRESS][DOMAIN_NAME] הגדרות חשבונות הנפקה תבניות הודעות קיבול X" at bounding box center [650, 330] width 1301 height 660
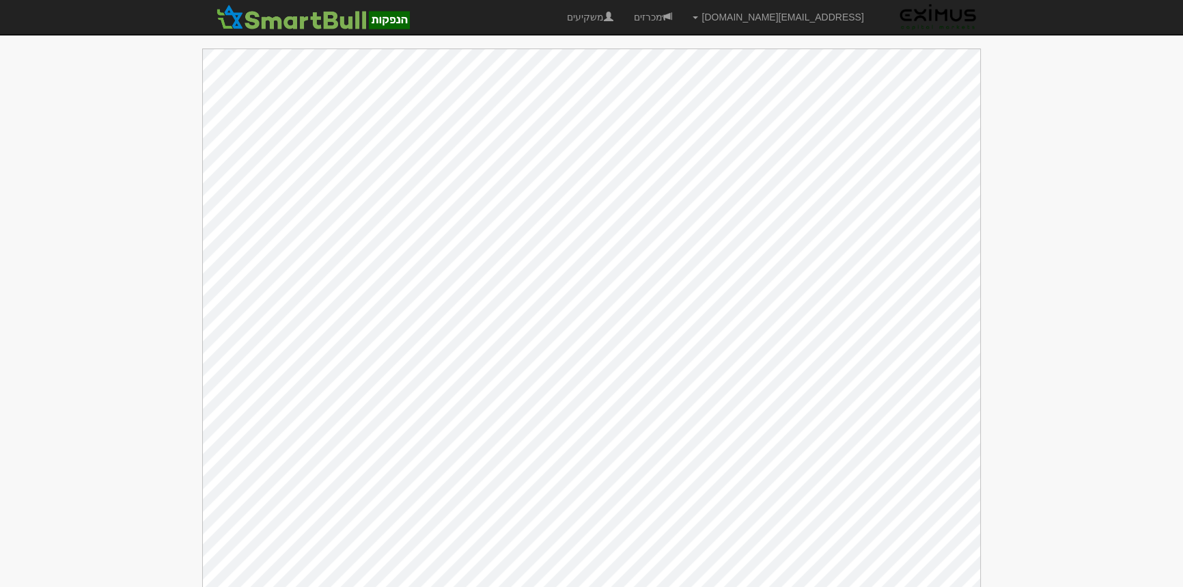
scroll to position [14, 0]
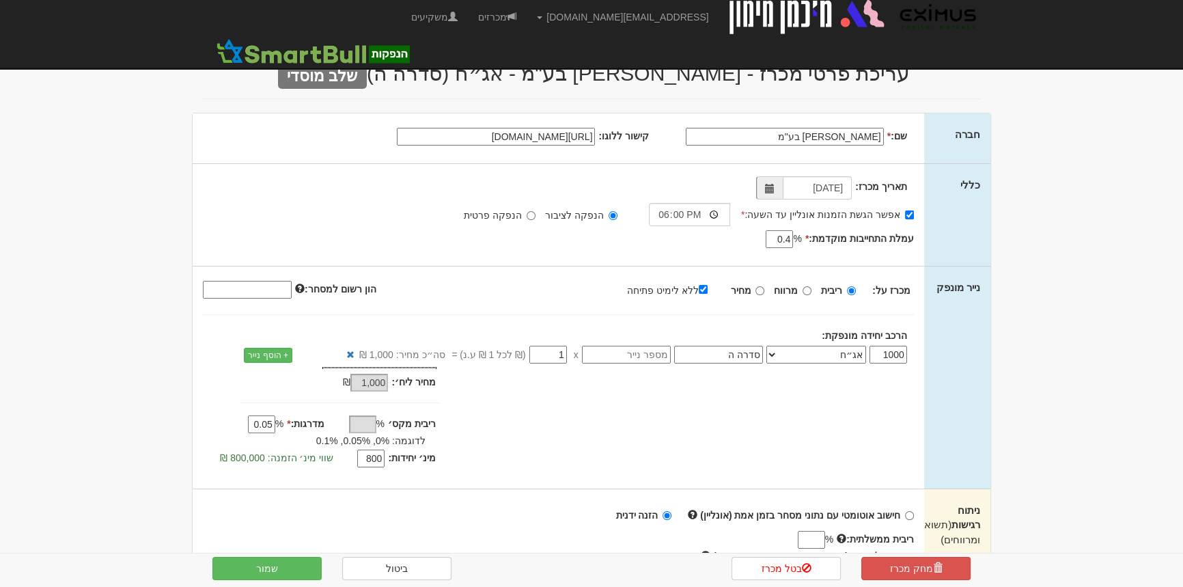
click at [567, 130] on input "https://michman-loans.co.il/wp-content/uploads/2024/01/michman-logo-svg-2.svg" at bounding box center [496, 137] width 198 height 18
paste input "https://encrypted-tbn0.gstatic.com/images?q=tbn:ANd9GcQL61Q6KoNbRyQPcU4ow8ezogh…"
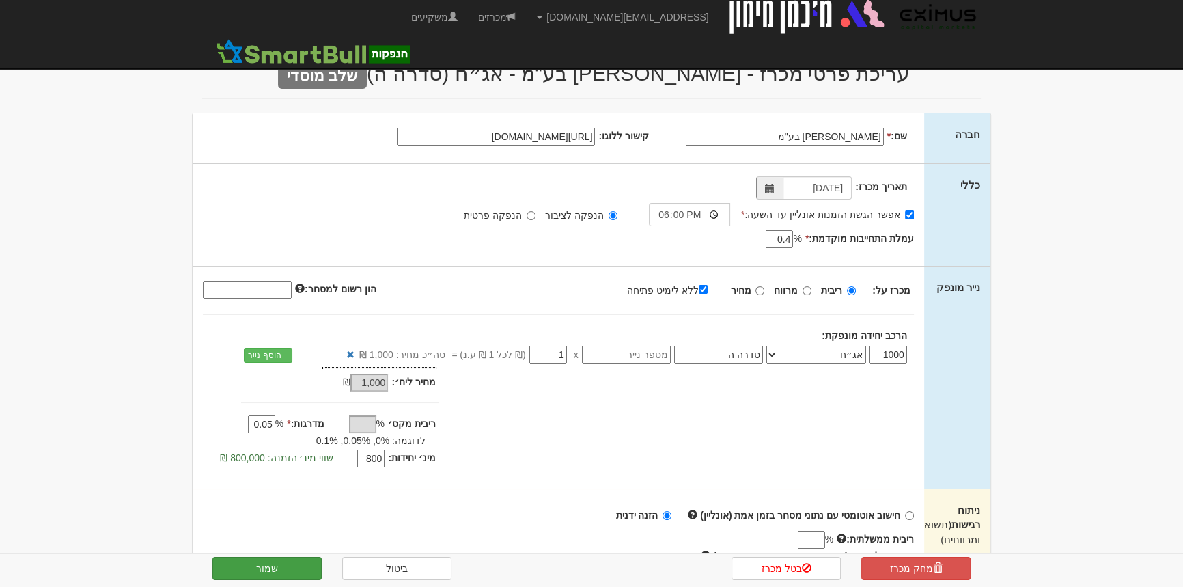
type input "https://encrypted-tbn0.gstatic.com/images?q=tbn:ANd9GcQL61Q6KoNbRyQPcU4ow8ezogh…"
click at [280, 564] on button "שמור" at bounding box center [266, 568] width 109 height 23
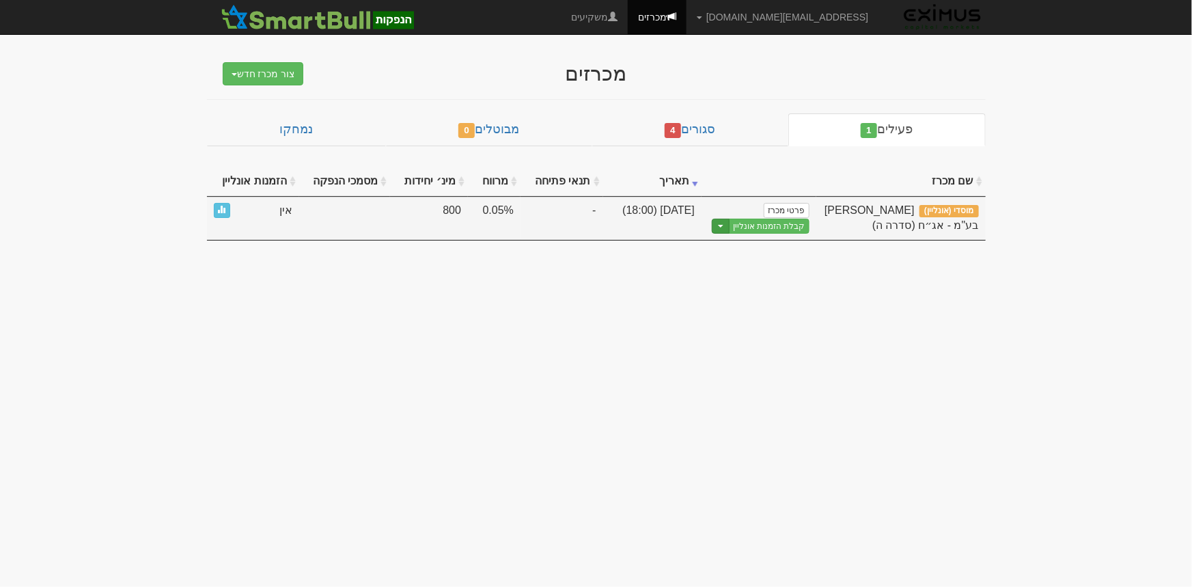
click at [727, 221] on button "Toggle Dropdown" at bounding box center [721, 227] width 18 height 16
click at [754, 247] on link "הצג טופס הזמנה לדוגמה" at bounding box center [744, 249] width 130 height 18
click at [723, 225] on span "button" at bounding box center [720, 226] width 5 height 3
click at [754, 264] on link "עריכת נוסח הזמנה" at bounding box center [744, 266] width 130 height 18
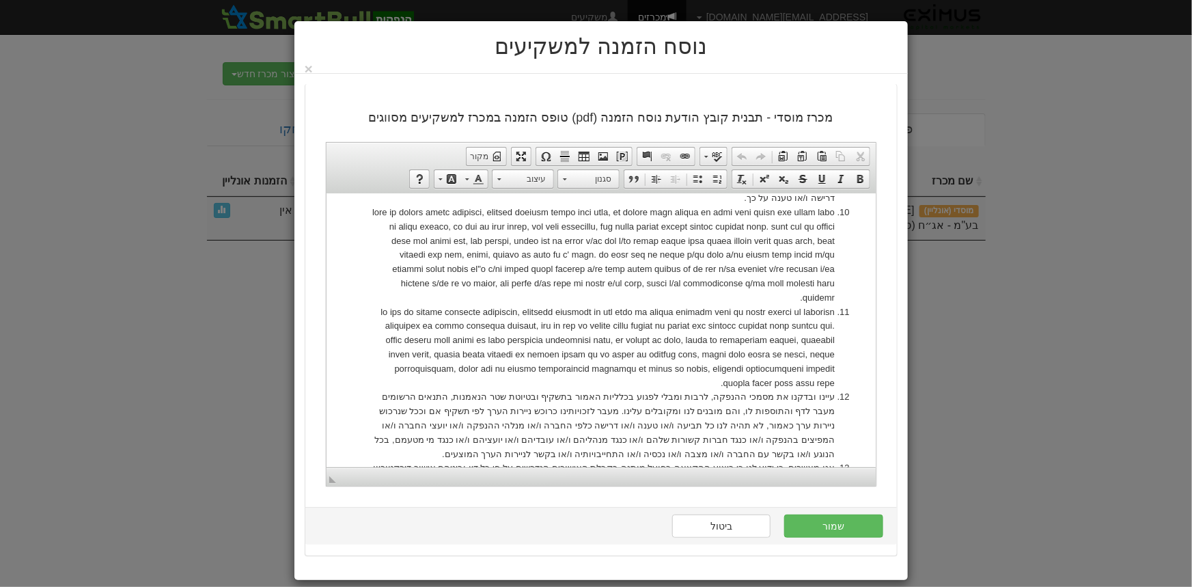
scroll to position [869, 0]
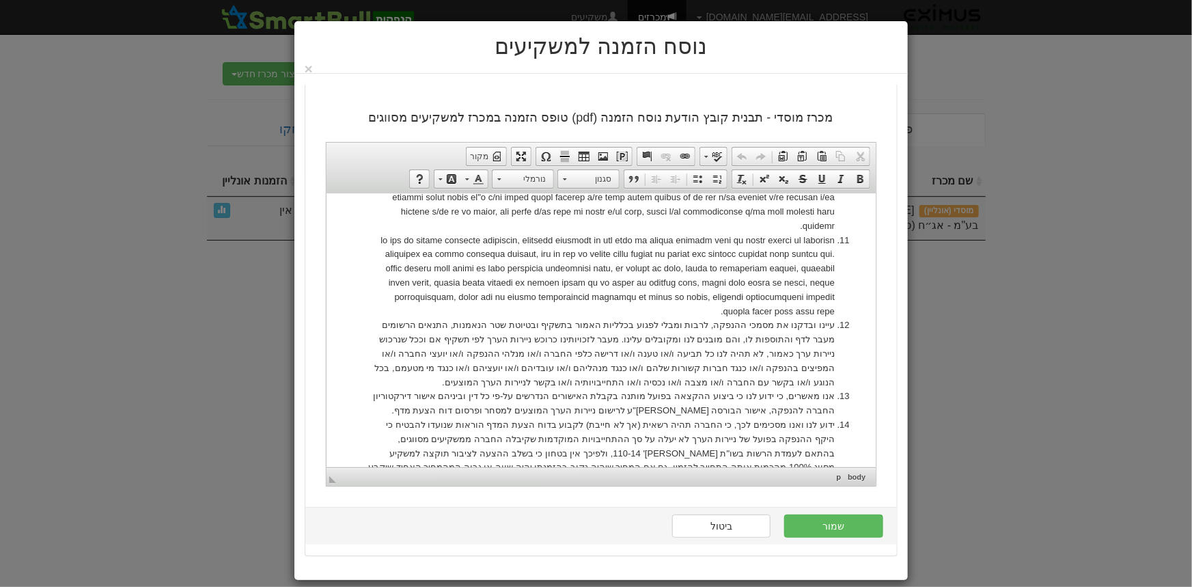
click at [624, 296] on body "[[פרטי הצעה]] [[שם חברה]] - [[שם נייר מונפק]] טופס הזמנה במכרז למשקיעים מסווגים…" at bounding box center [600, 0] width 522 height 1324
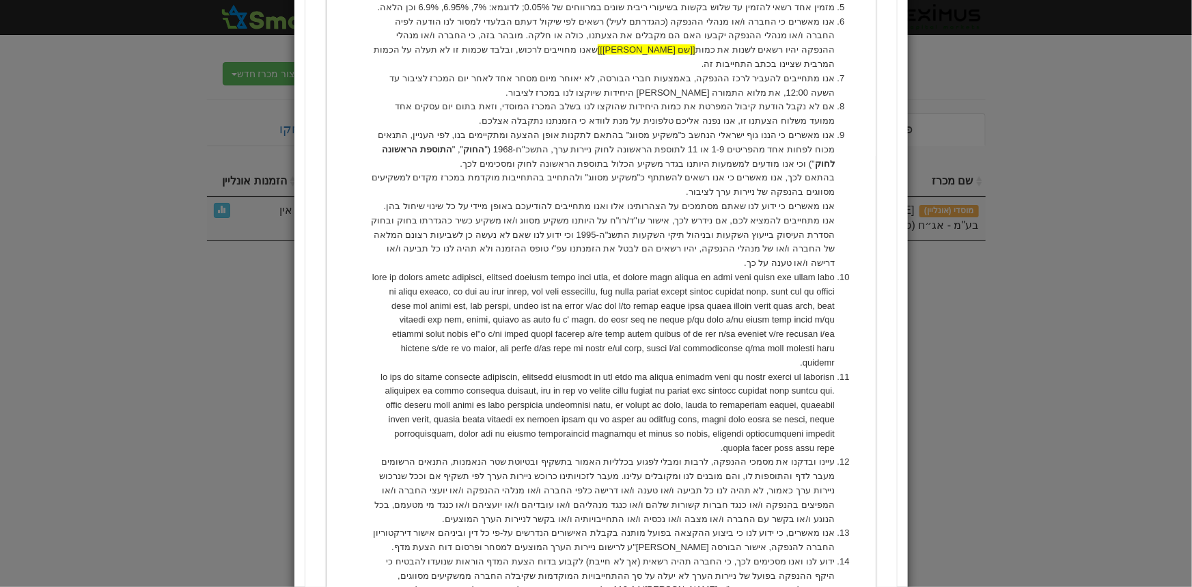
scroll to position [744, 0]
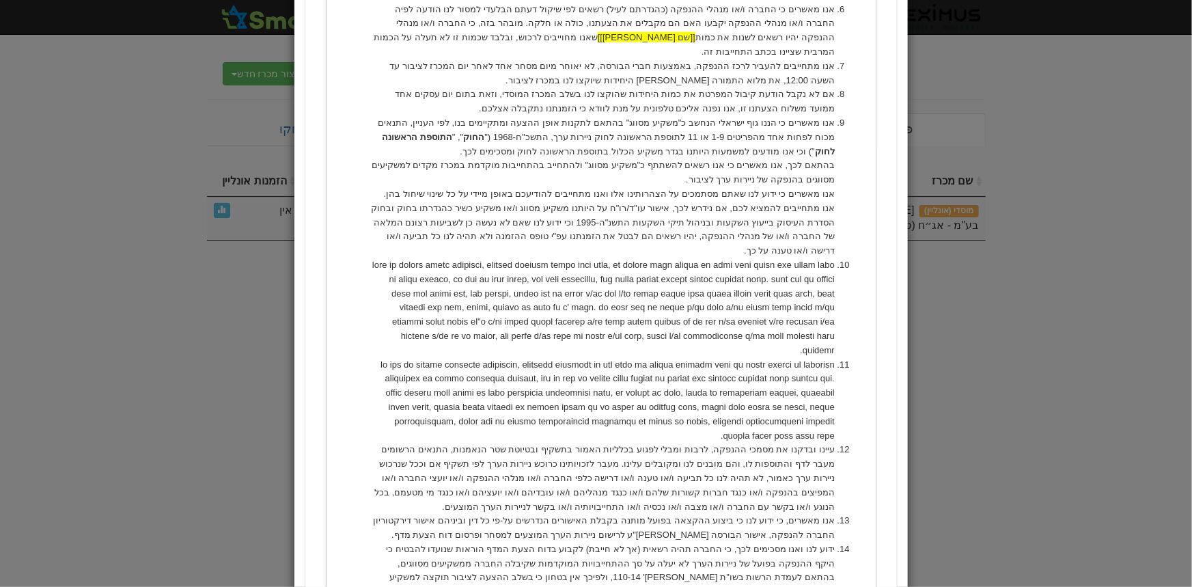
click at [621, 442] on li "עיינו ובדקנו את מסמכי ההנפקה, לרבות ומבלי לפגוע בכלליות האמור בתשקיף ובטיוטת שט…" at bounding box center [600, 477] width 467 height 71
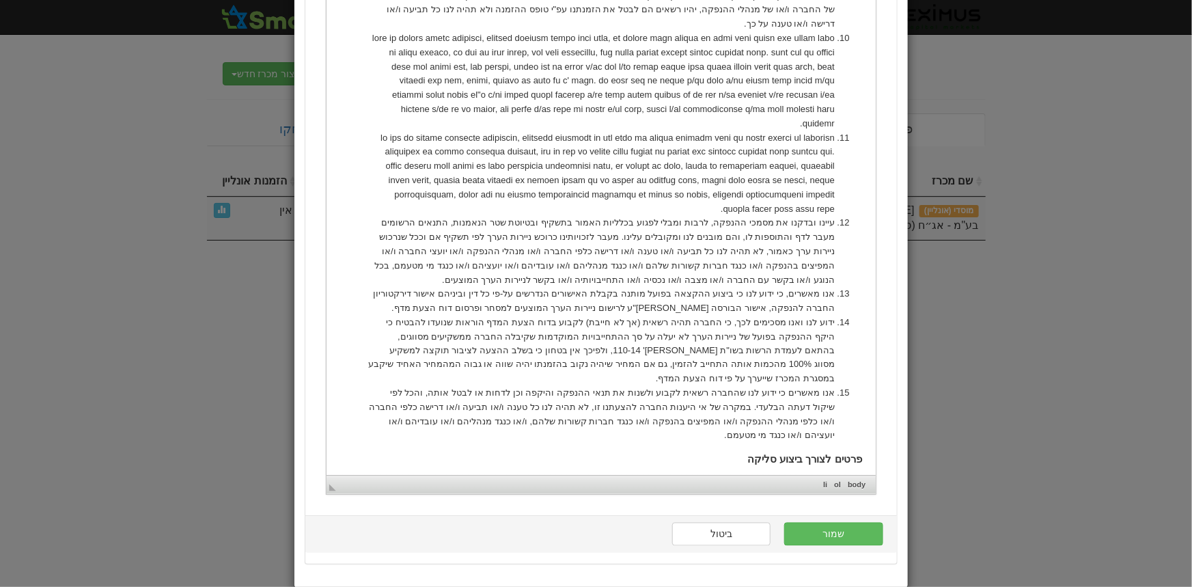
scroll to position [992, 0]
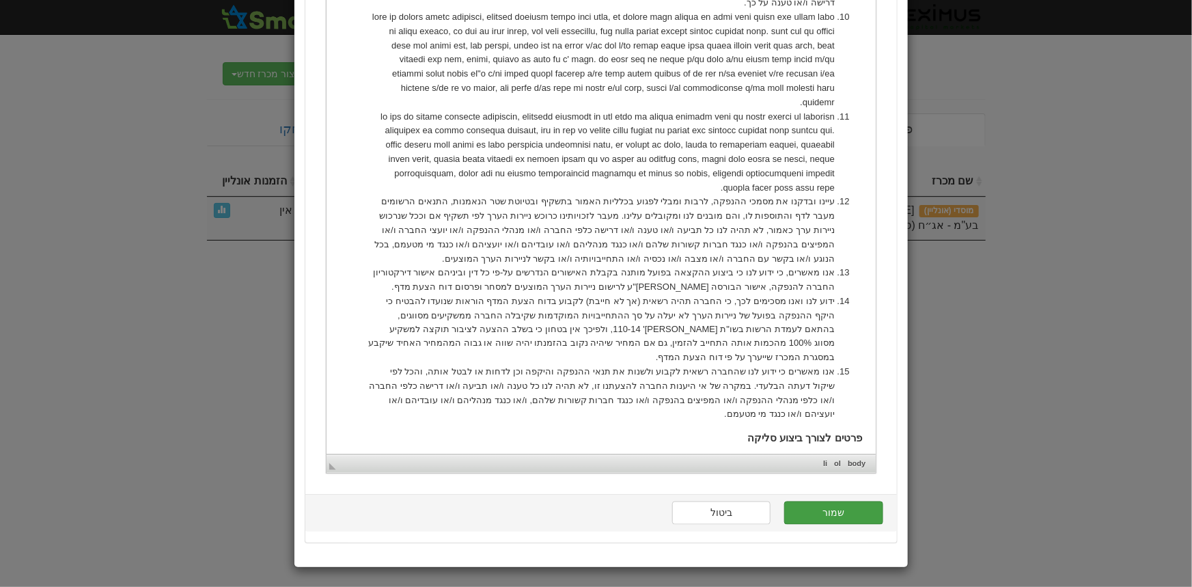
click at [869, 508] on button "שמור" at bounding box center [833, 512] width 98 height 23
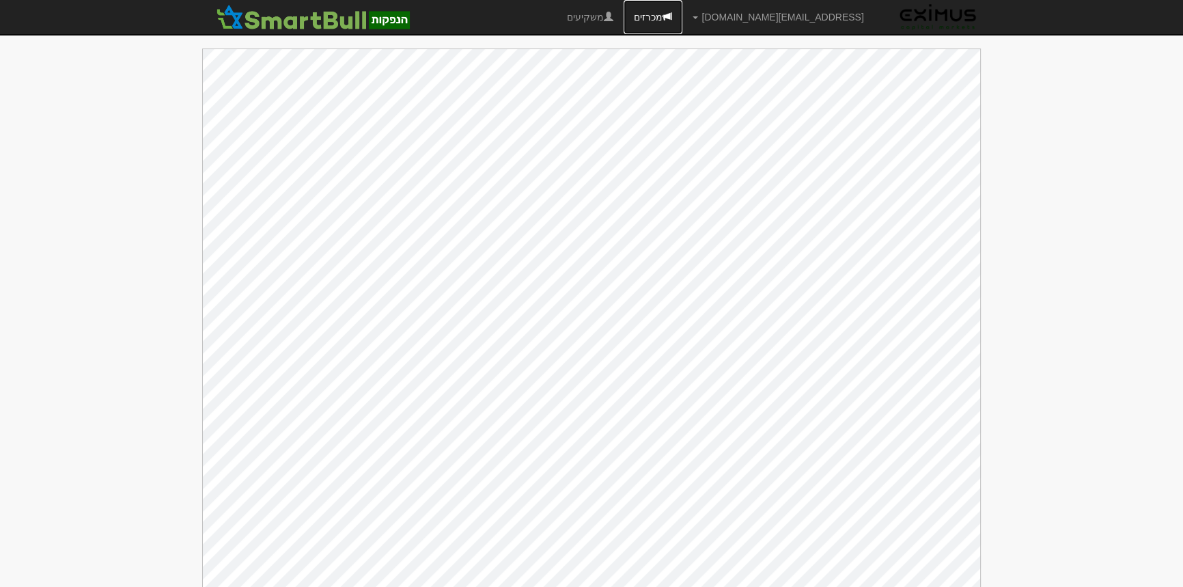
click at [682, 21] on link "מכרזים" at bounding box center [652, 17] width 59 height 34
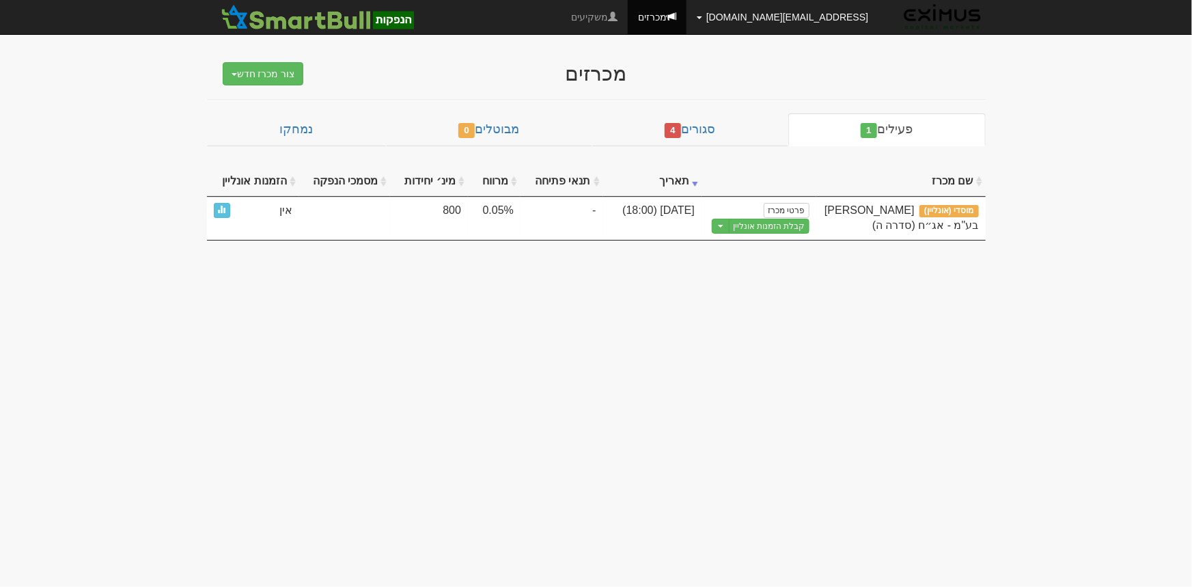
click at [794, 20] on link "[EMAIL_ADDRESS][DOMAIN_NAME]" at bounding box center [782, 17] width 192 height 34
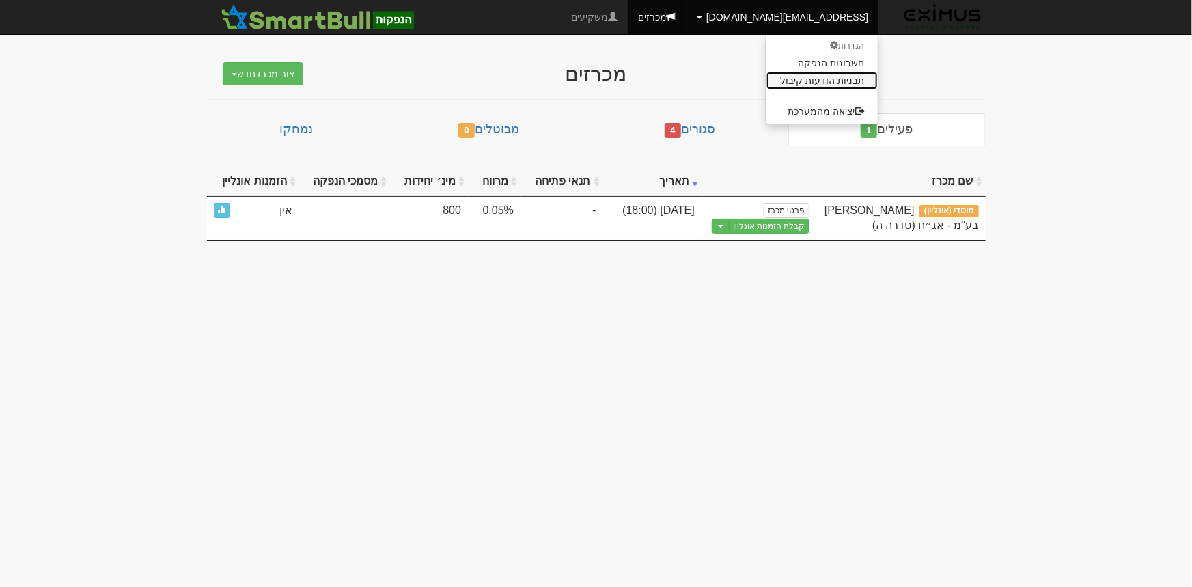
click at [844, 83] on link "תבניות הודעות קיבול" at bounding box center [821, 81] width 111 height 18
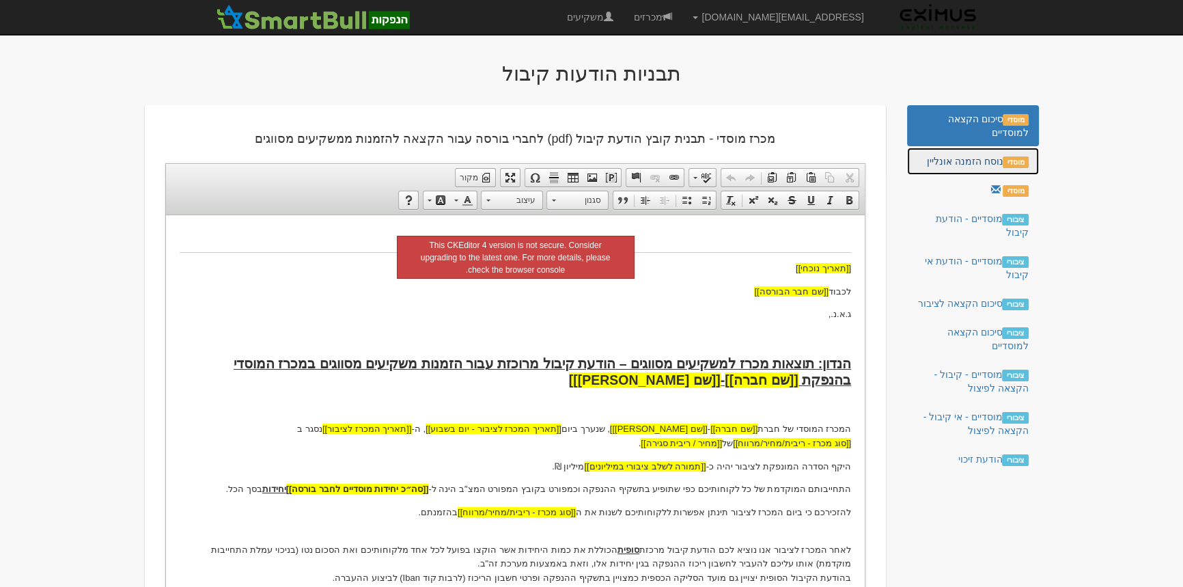
click at [964, 166] on link "מוסדי נוסח הזמנה אונליין" at bounding box center [973, 160] width 132 height 27
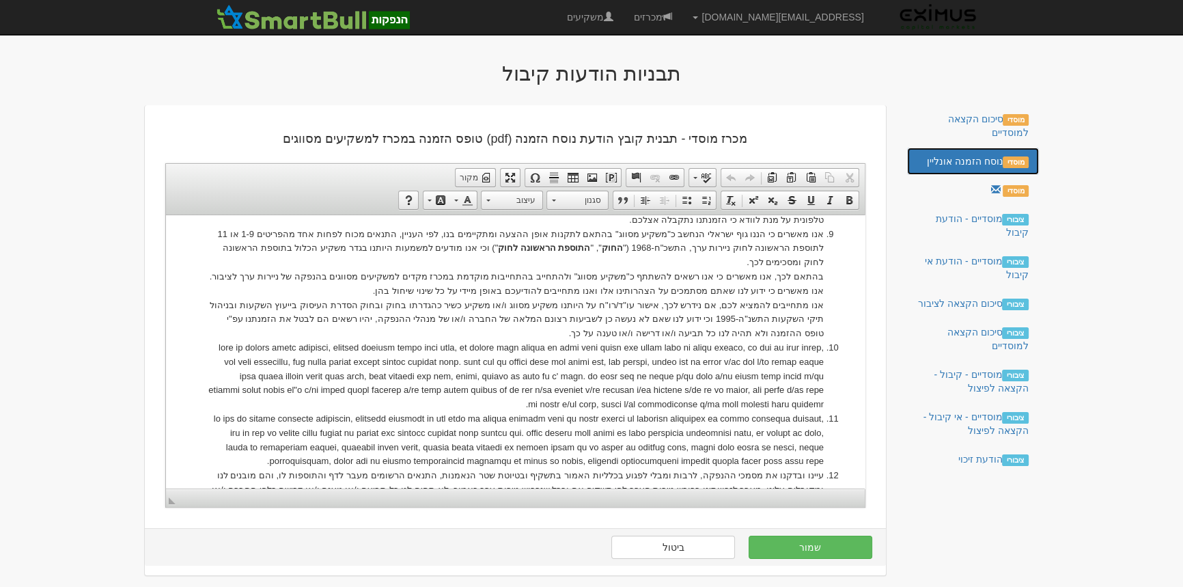
scroll to position [621, 0]
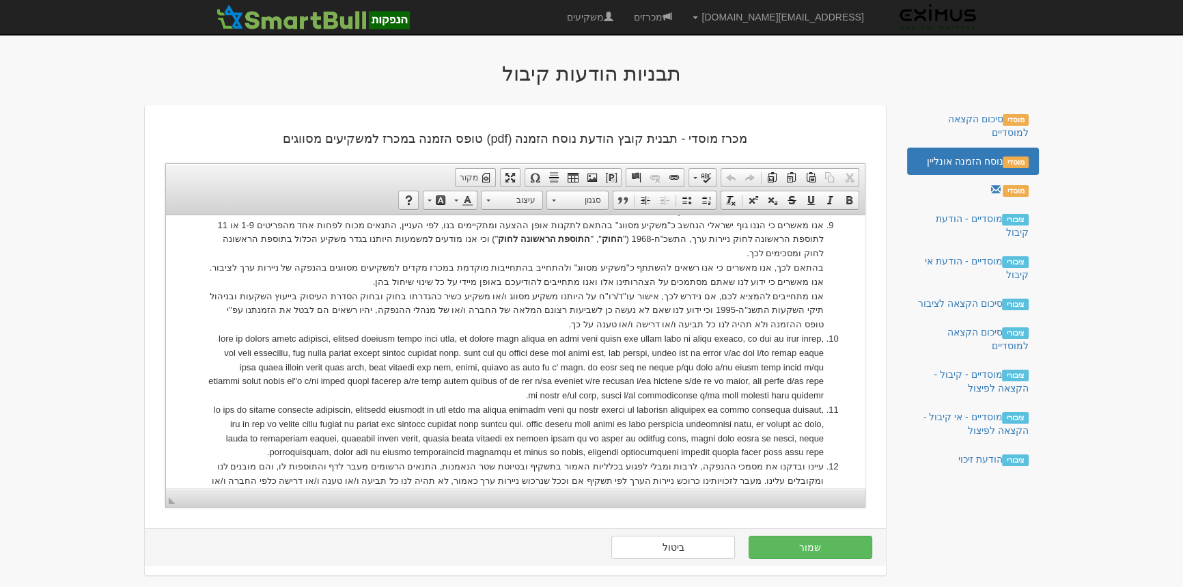
click at [309, 459] on li "עיינו ובדקנו את מסמכי ההנפקה, לרבות ומבלי לפגוע בכלליות האמור בתשקיף ובטיוטת שט…" at bounding box center [515, 487] width 617 height 57
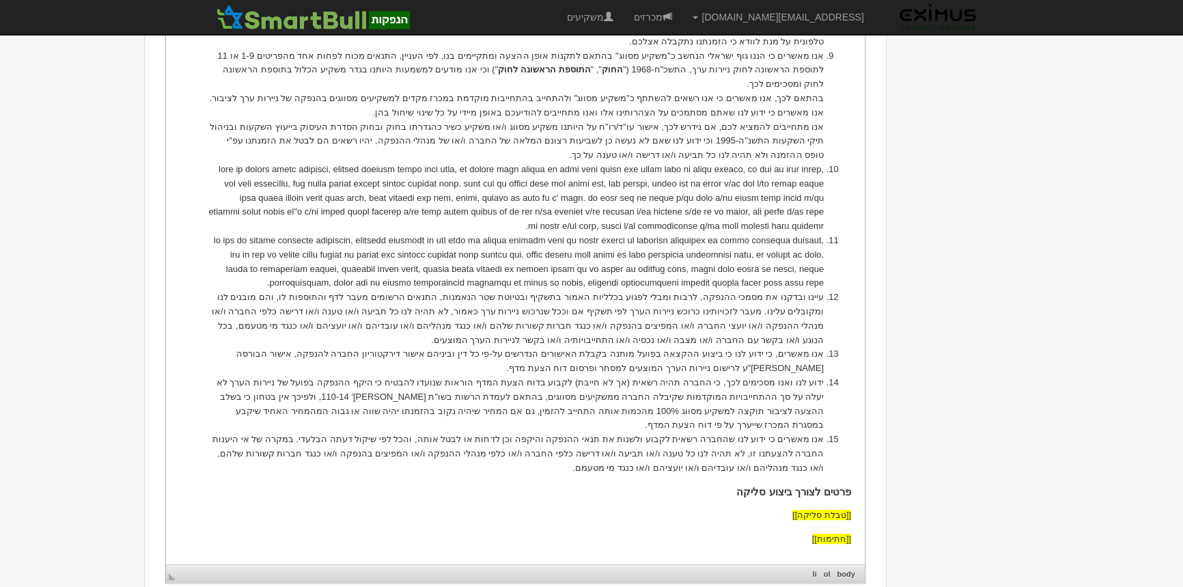
scroll to position [867, 0]
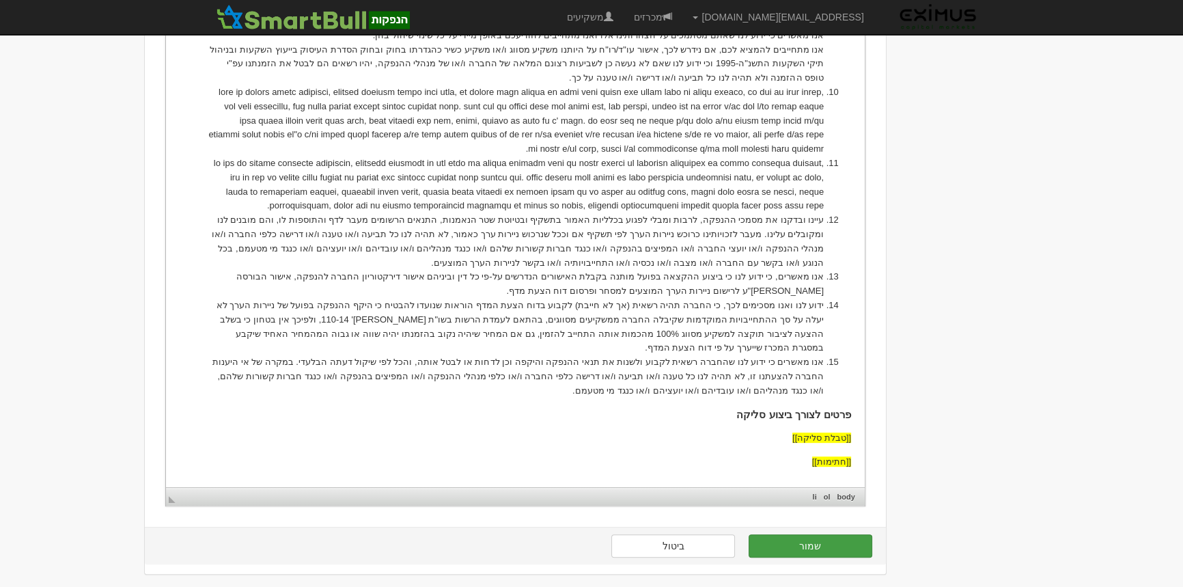
click at [793, 542] on button "שמור" at bounding box center [810, 545] width 124 height 23
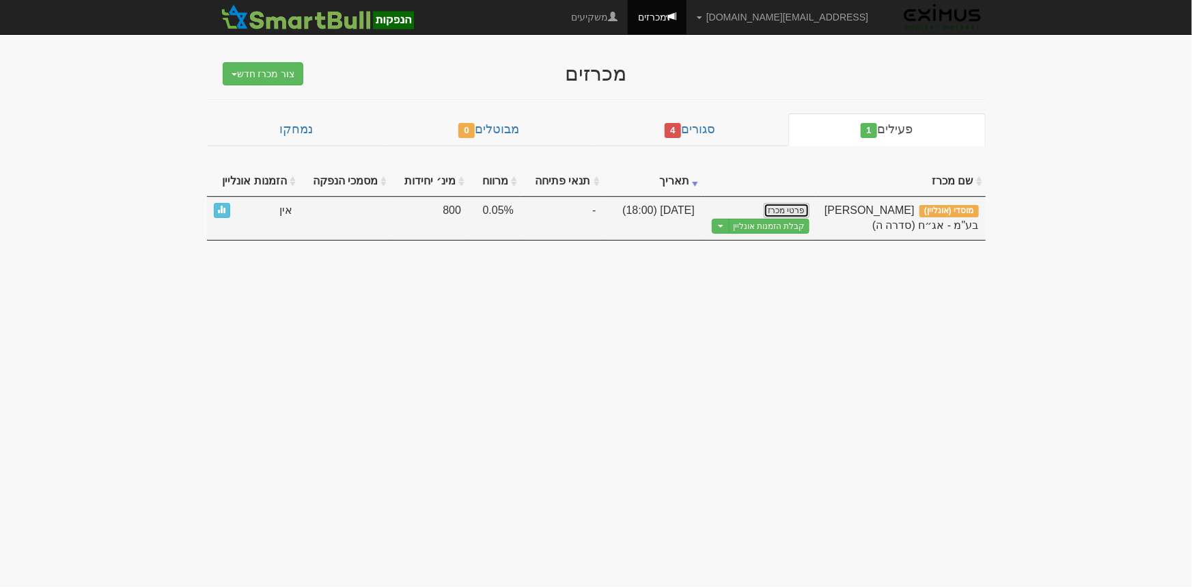
click at [781, 208] on link "פרטי מכרז" at bounding box center [785, 210] width 45 height 15
